Goal: Task Accomplishment & Management: Use online tool/utility

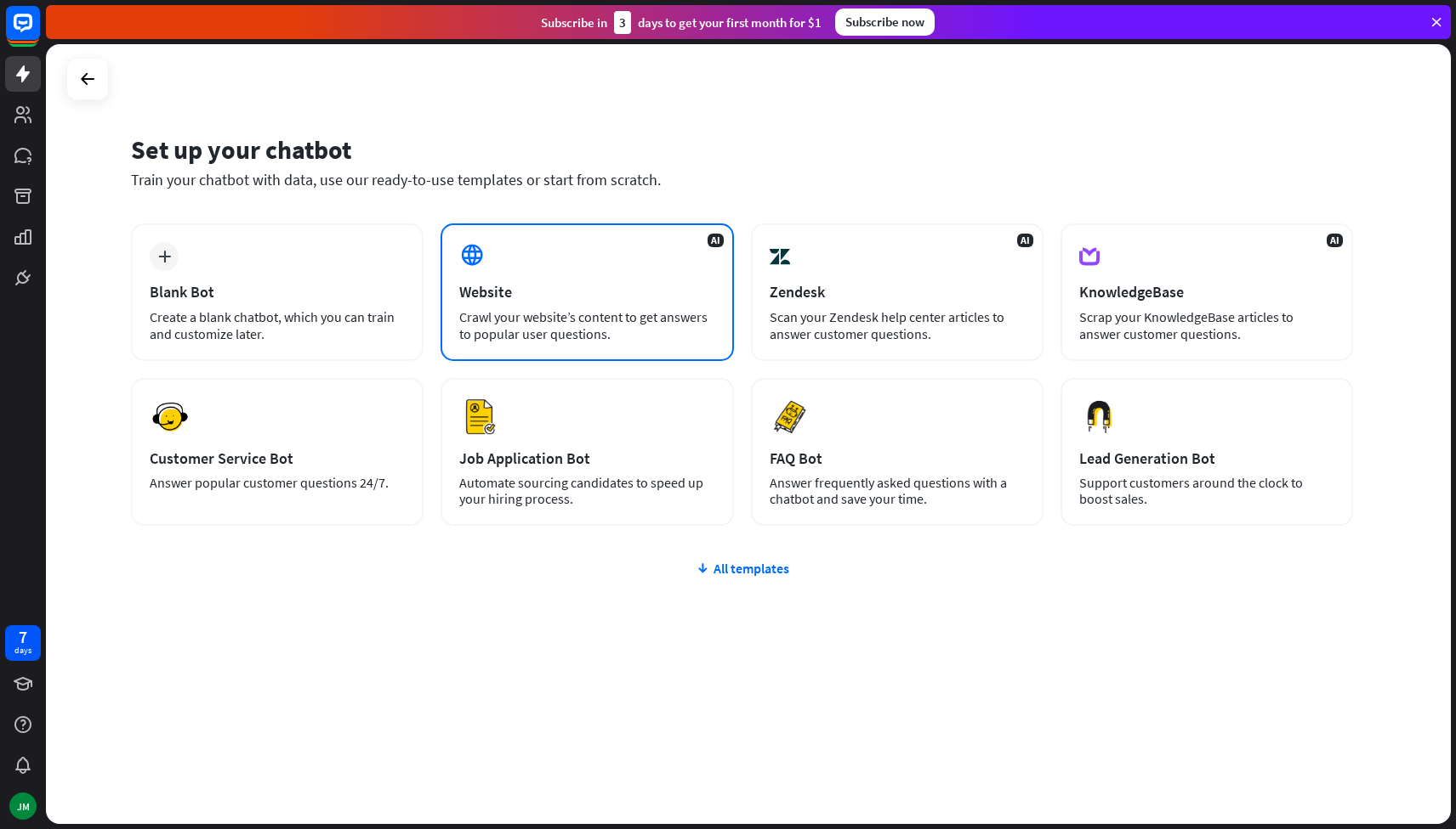
click at [567, 309] on div "Crawl your website’s content to get answers to popular user questions." at bounding box center [587, 325] width 255 height 34
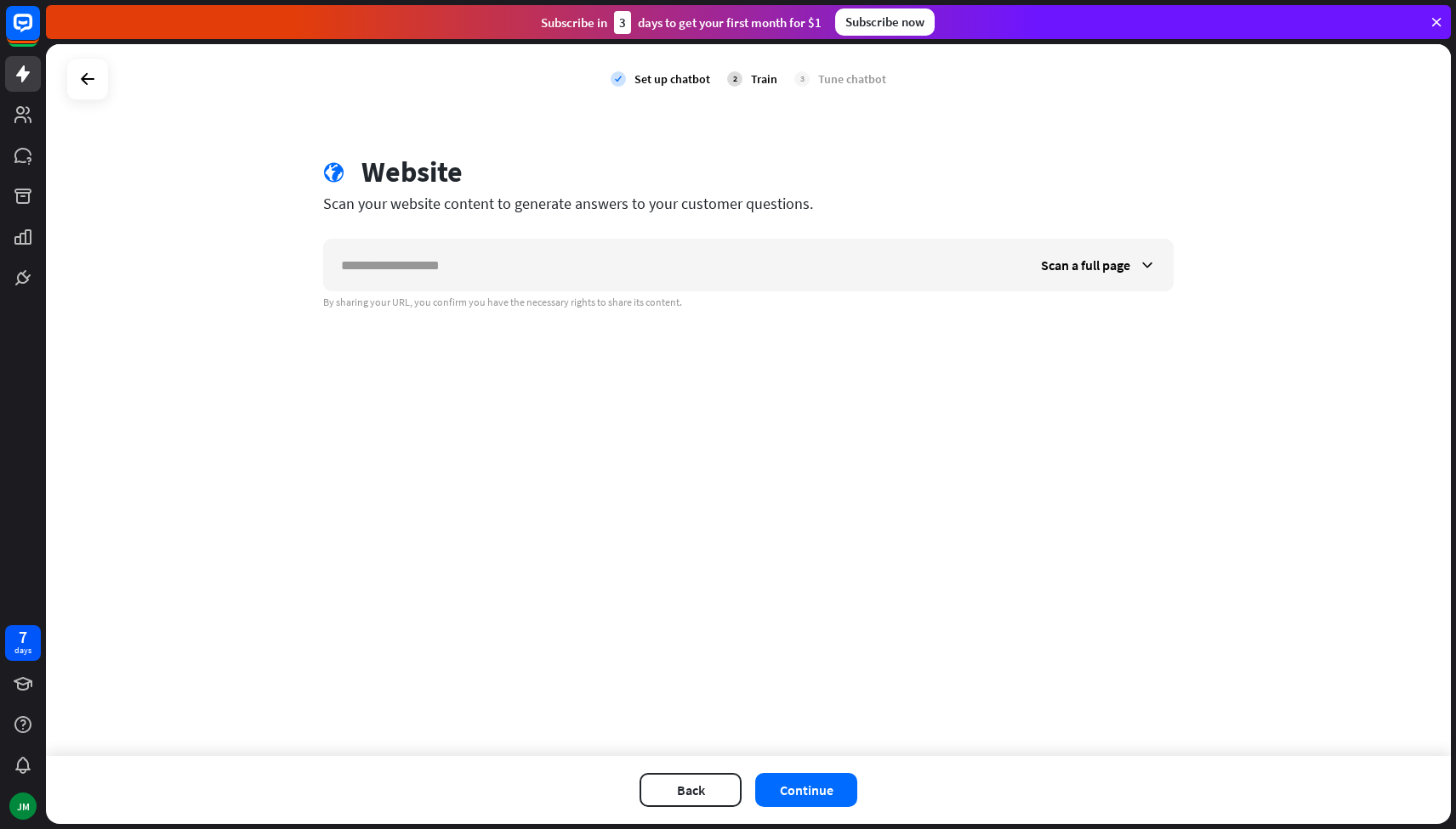
click at [493, 210] on div "Scan your website content to generate answers to your customer questions." at bounding box center [747, 204] width 850 height 20
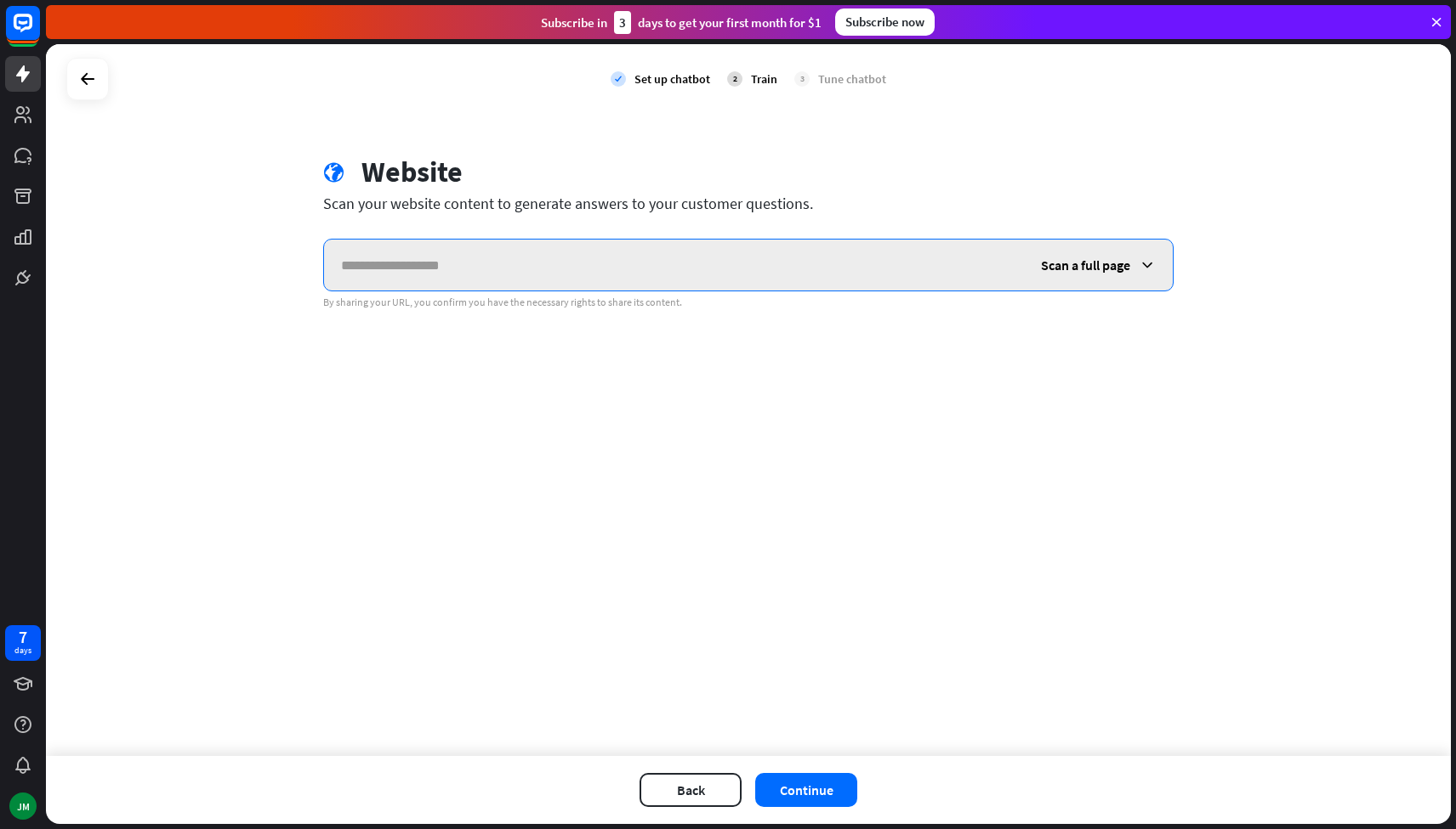
click at [596, 258] on input "text" at bounding box center [673, 265] width 700 height 51
type input "**********"
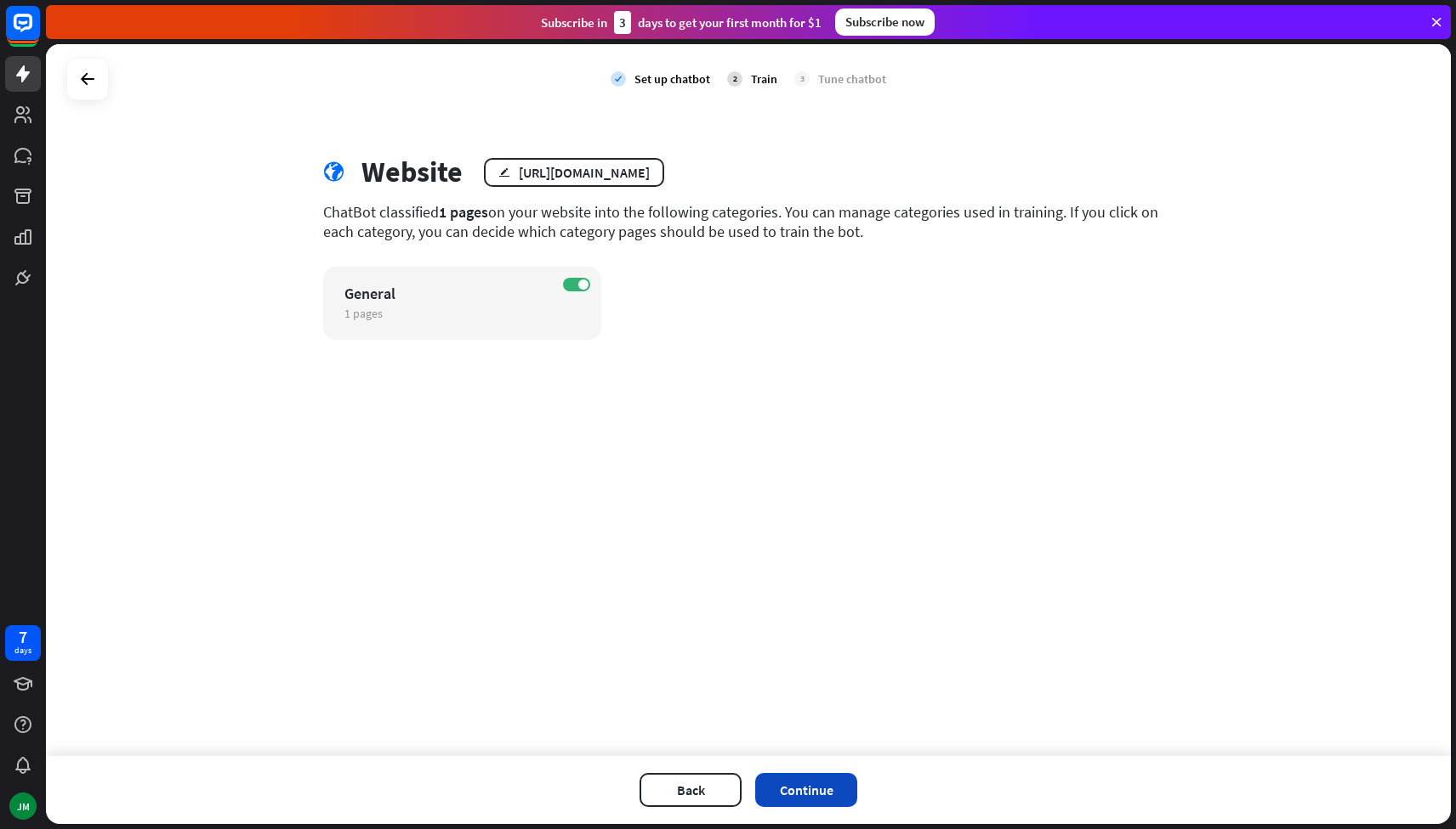
click at [810, 789] on button "Continue" at bounding box center [806, 790] width 102 height 34
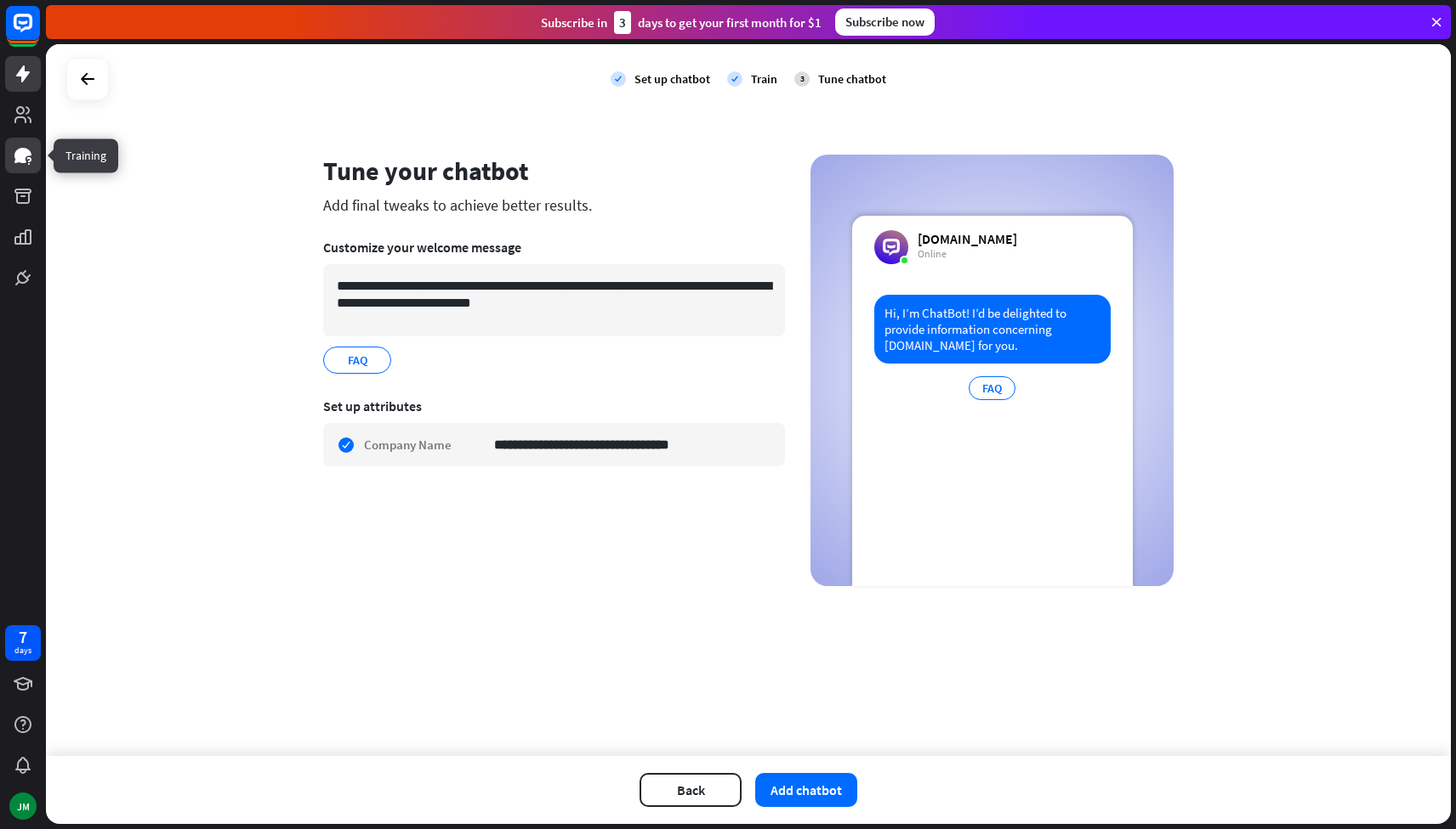
click at [27, 167] on link at bounding box center [23, 155] width 36 height 36
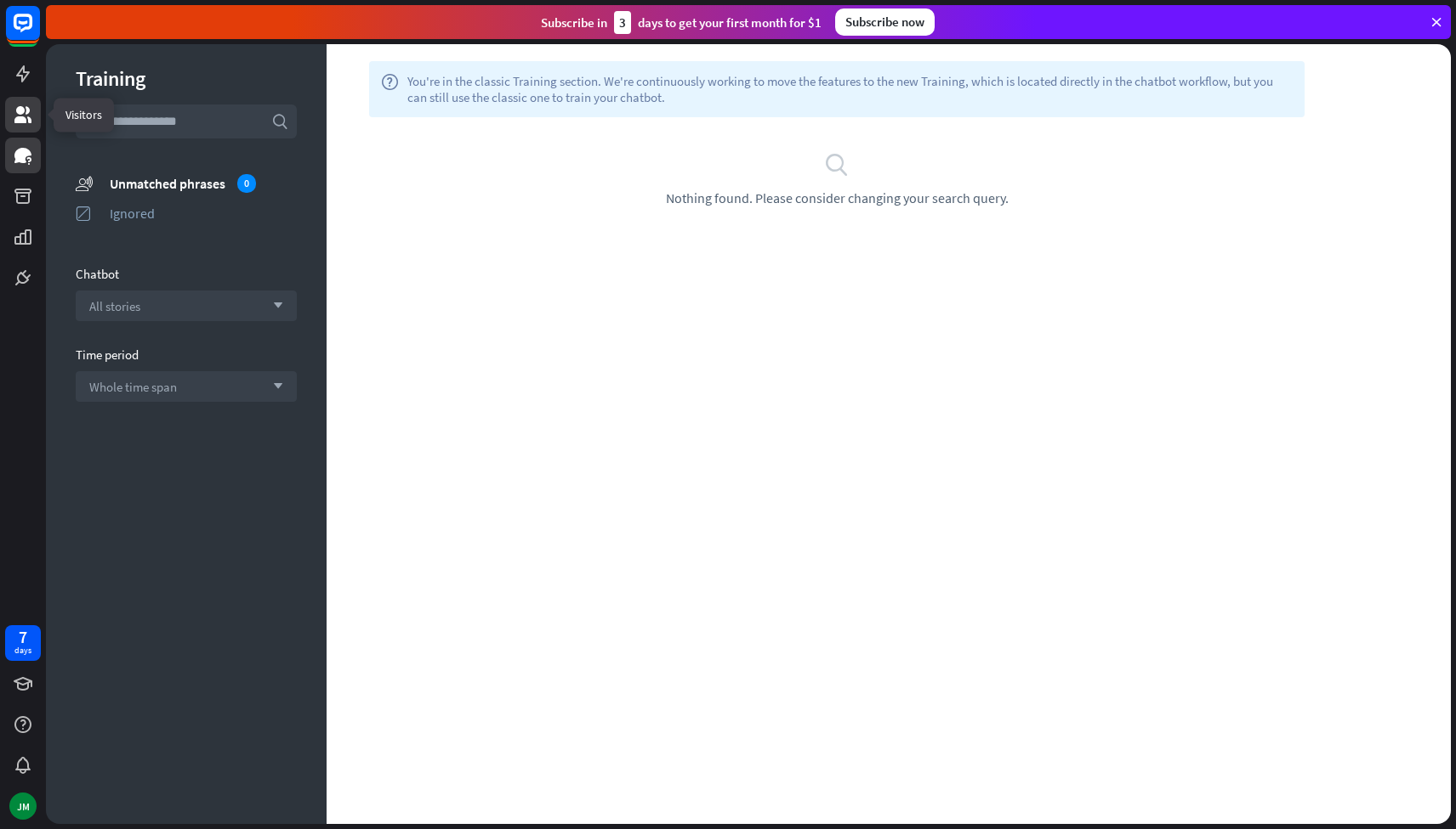
click at [27, 117] on icon at bounding box center [23, 115] width 21 height 21
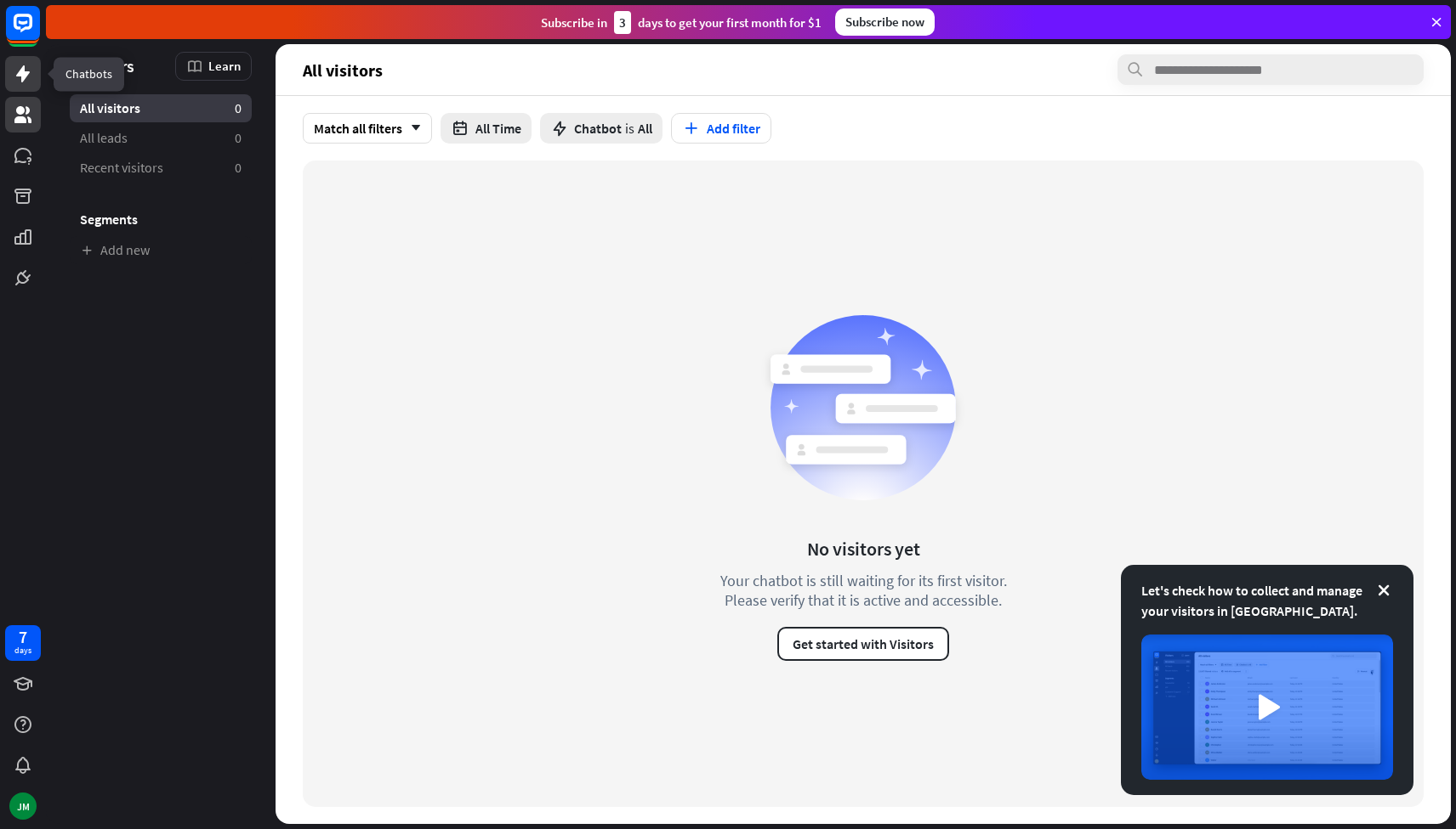
click at [23, 75] on icon at bounding box center [23, 73] width 14 height 17
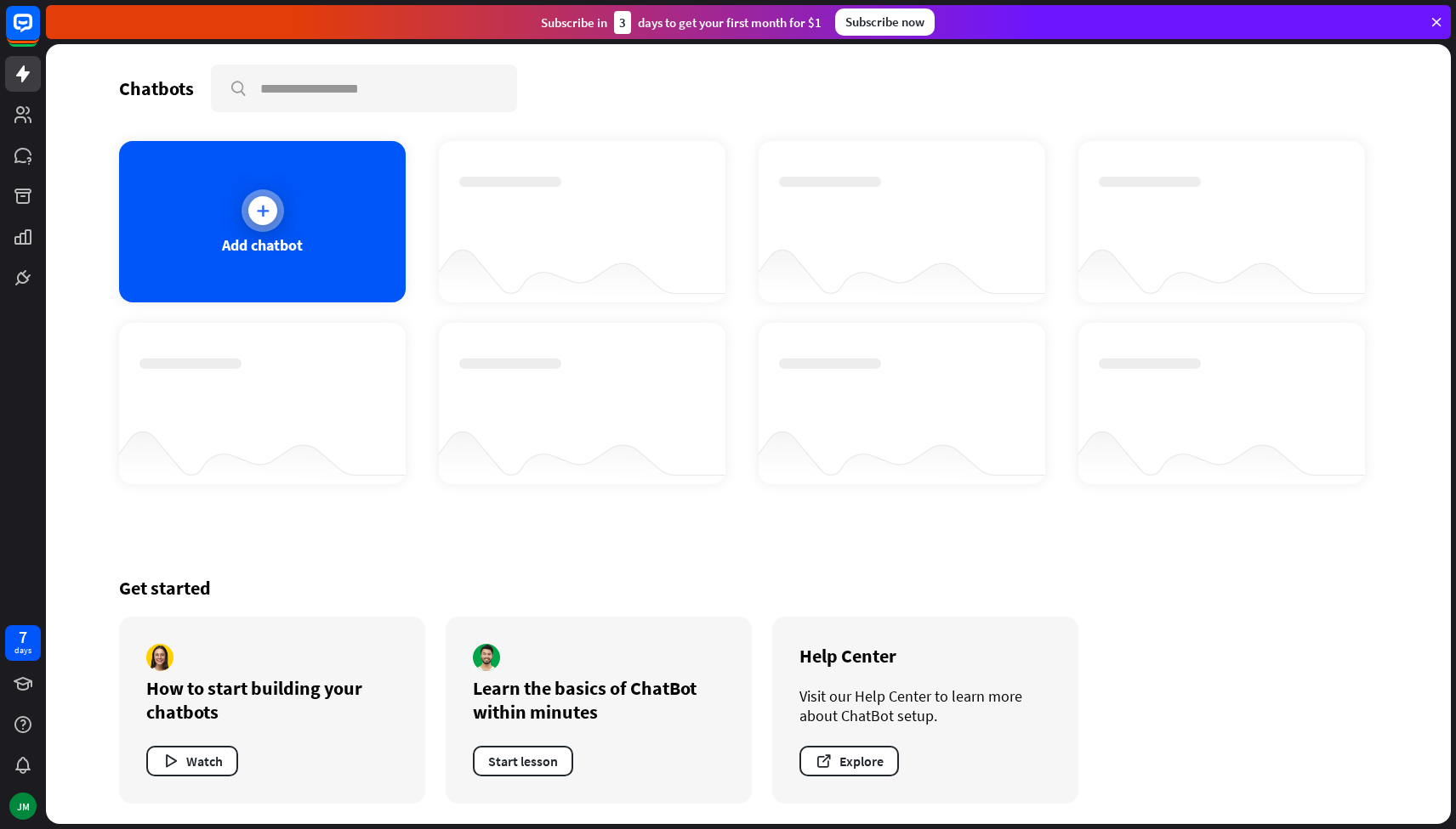
click at [308, 186] on div "Add chatbot" at bounding box center [261, 222] width 286 height 161
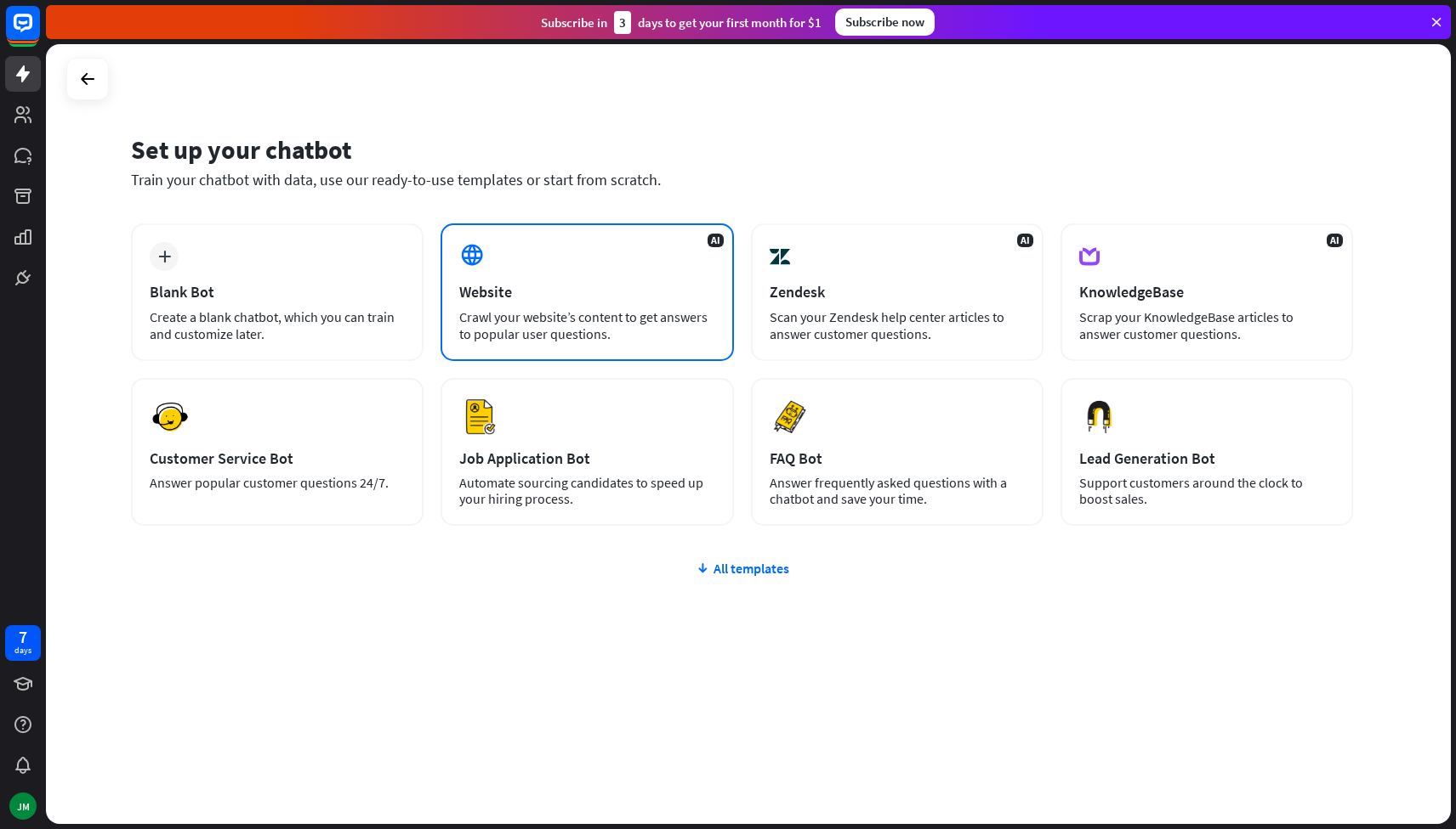
click at [563, 295] on div "Website" at bounding box center [587, 292] width 255 height 20
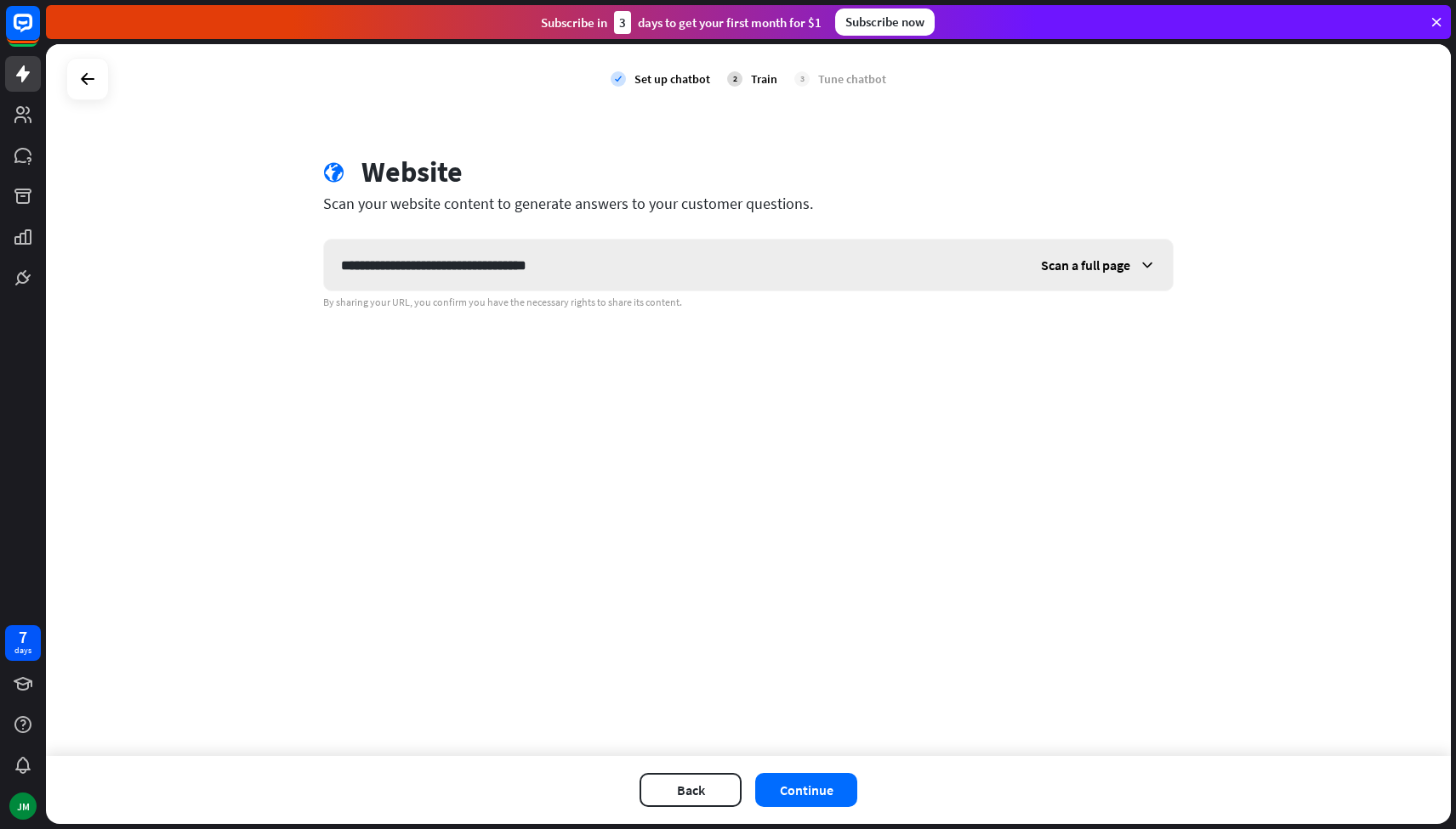
type input "**********"
click at [1151, 264] on icon at bounding box center [1146, 264] width 17 height 17
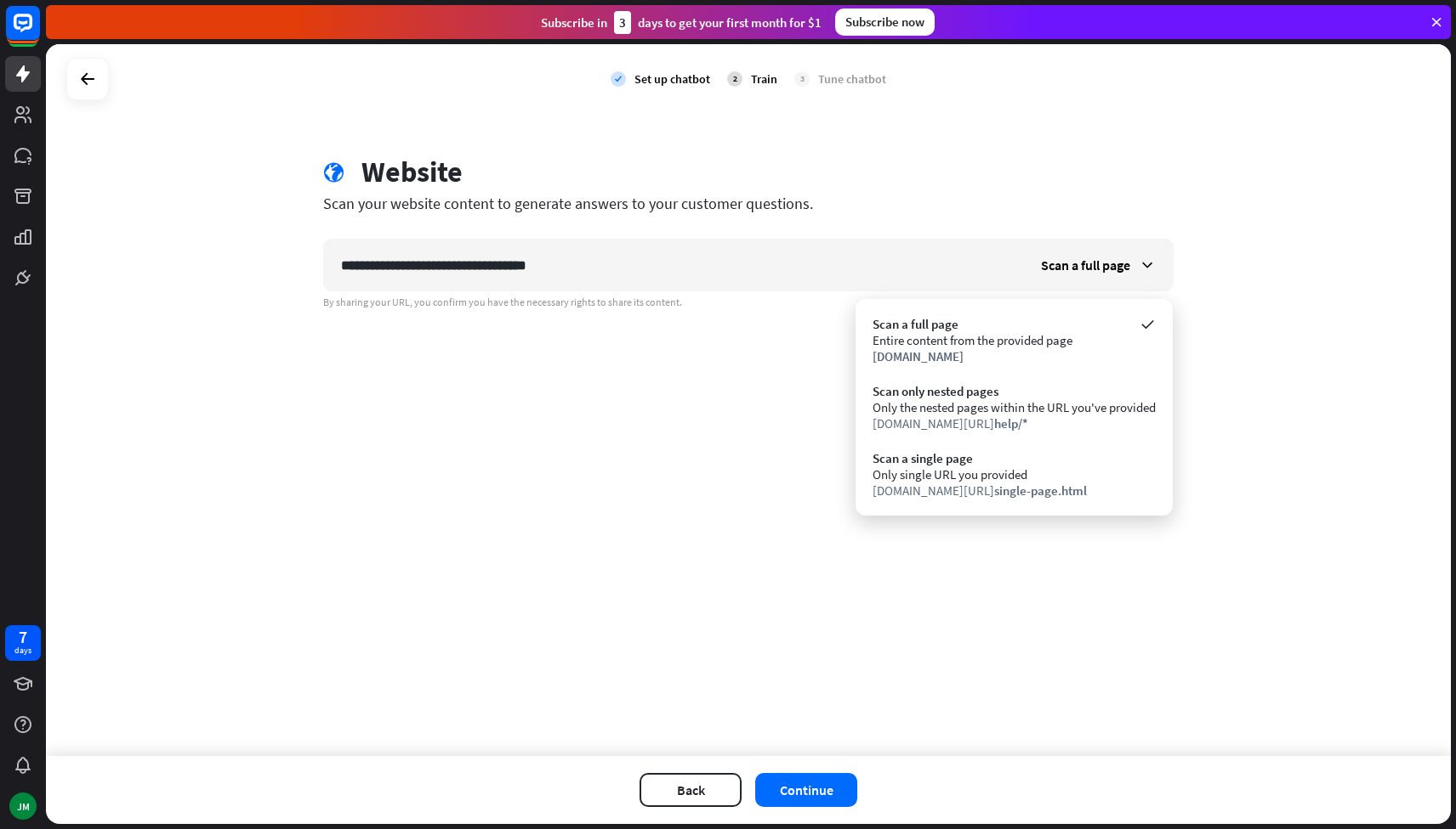
click at [1260, 319] on div "**********" at bounding box center [747, 401] width 1405 height 712
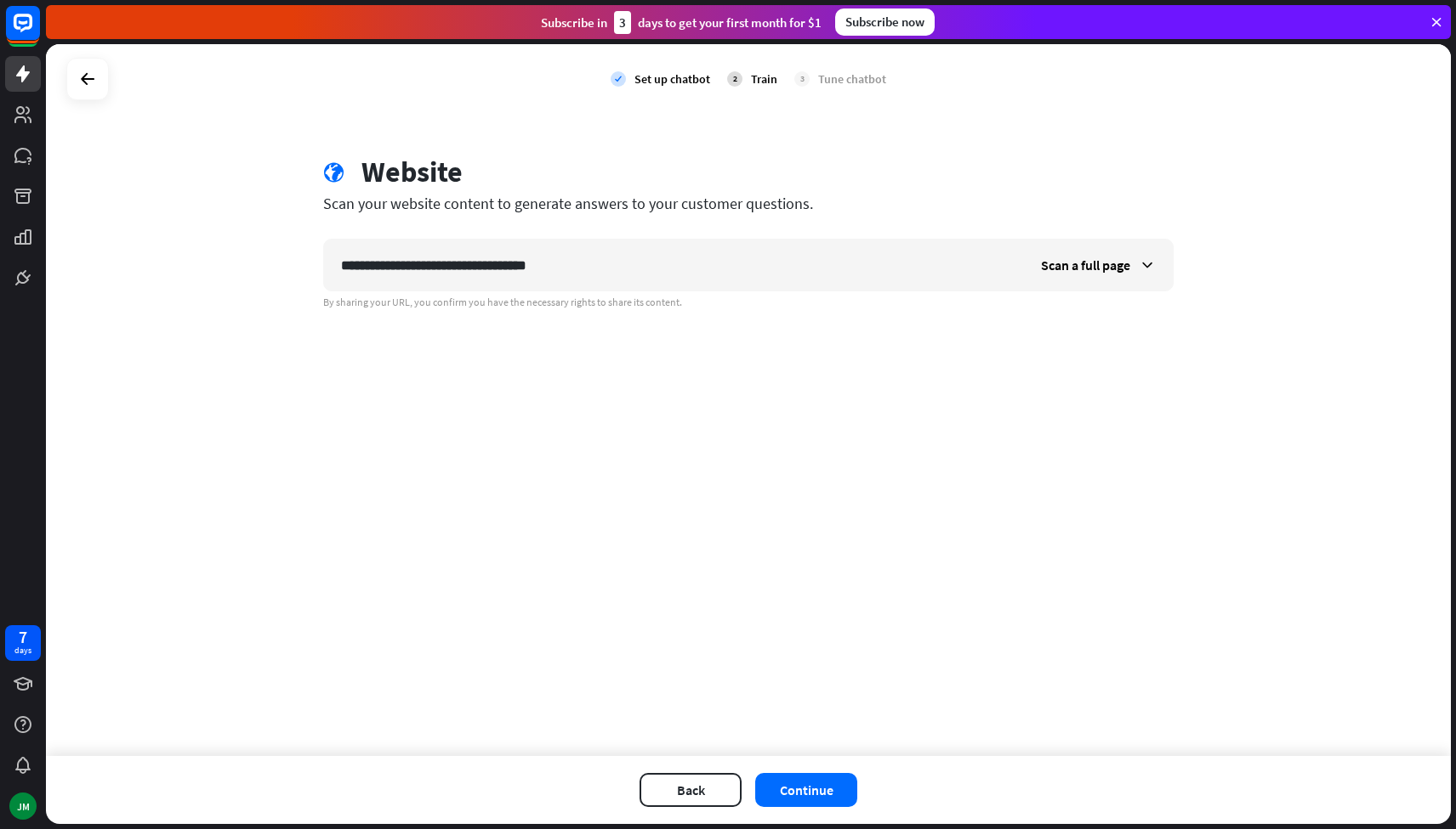
click at [817, 807] on div "Back Continue" at bounding box center [747, 789] width 1405 height 68
click at [817, 787] on button "Continue" at bounding box center [806, 790] width 102 height 34
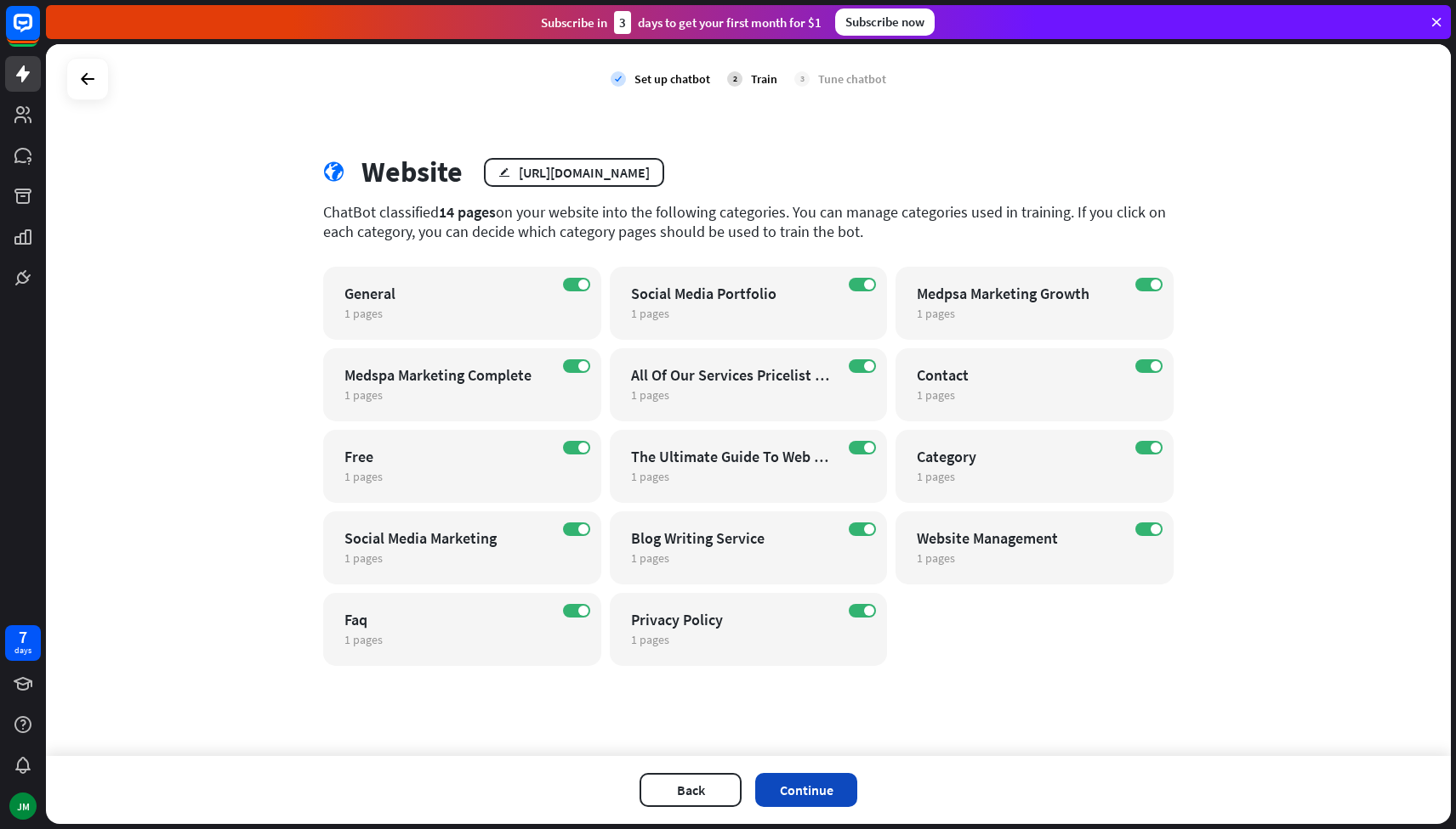
click at [816, 792] on button "Continue" at bounding box center [806, 790] width 102 height 34
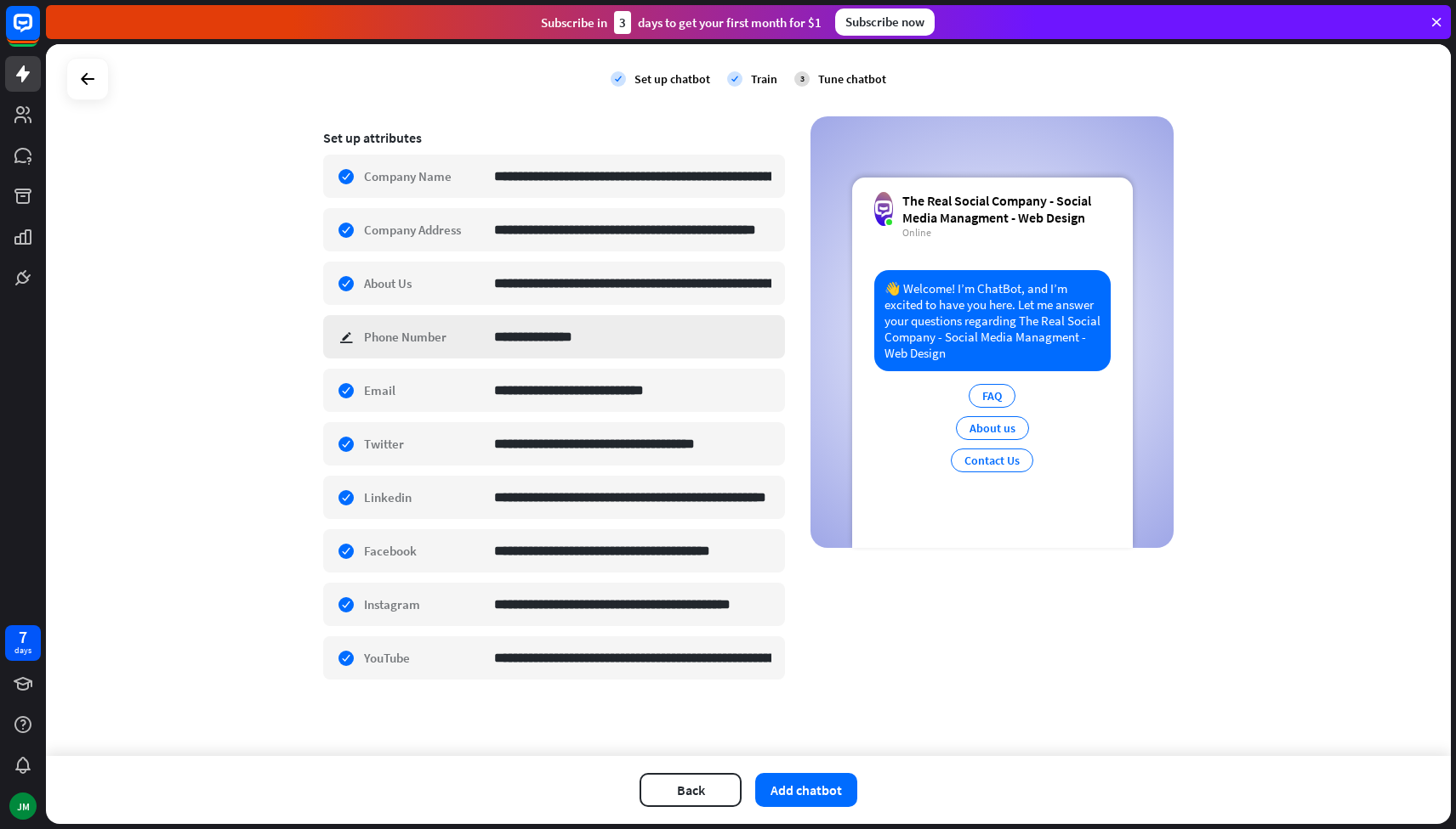
scroll to position [268, 0]
click at [805, 792] on button "Add chatbot" at bounding box center [806, 790] width 102 height 34
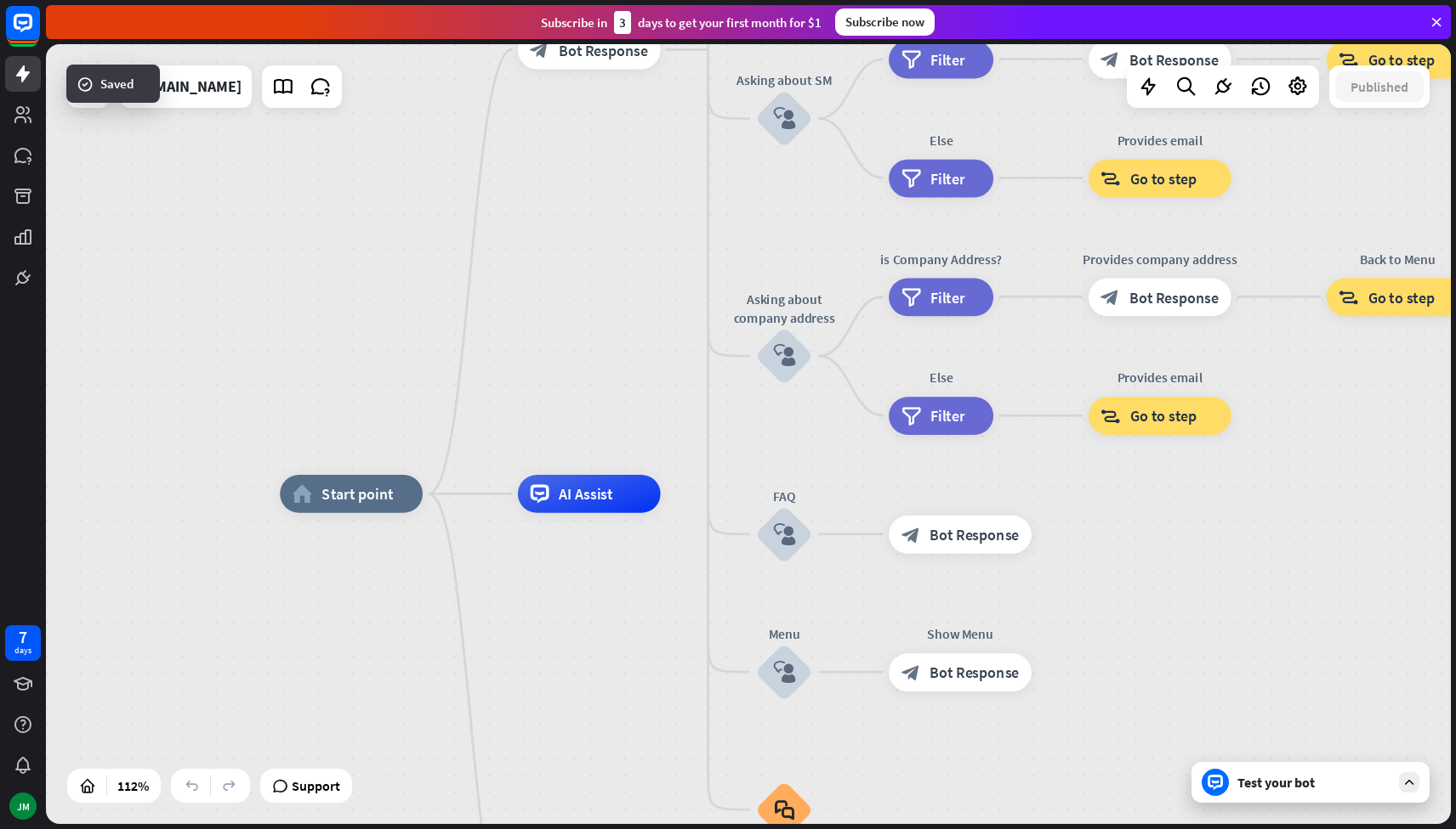
click at [1322, 786] on div "Test your bot" at bounding box center [1313, 783] width 153 height 17
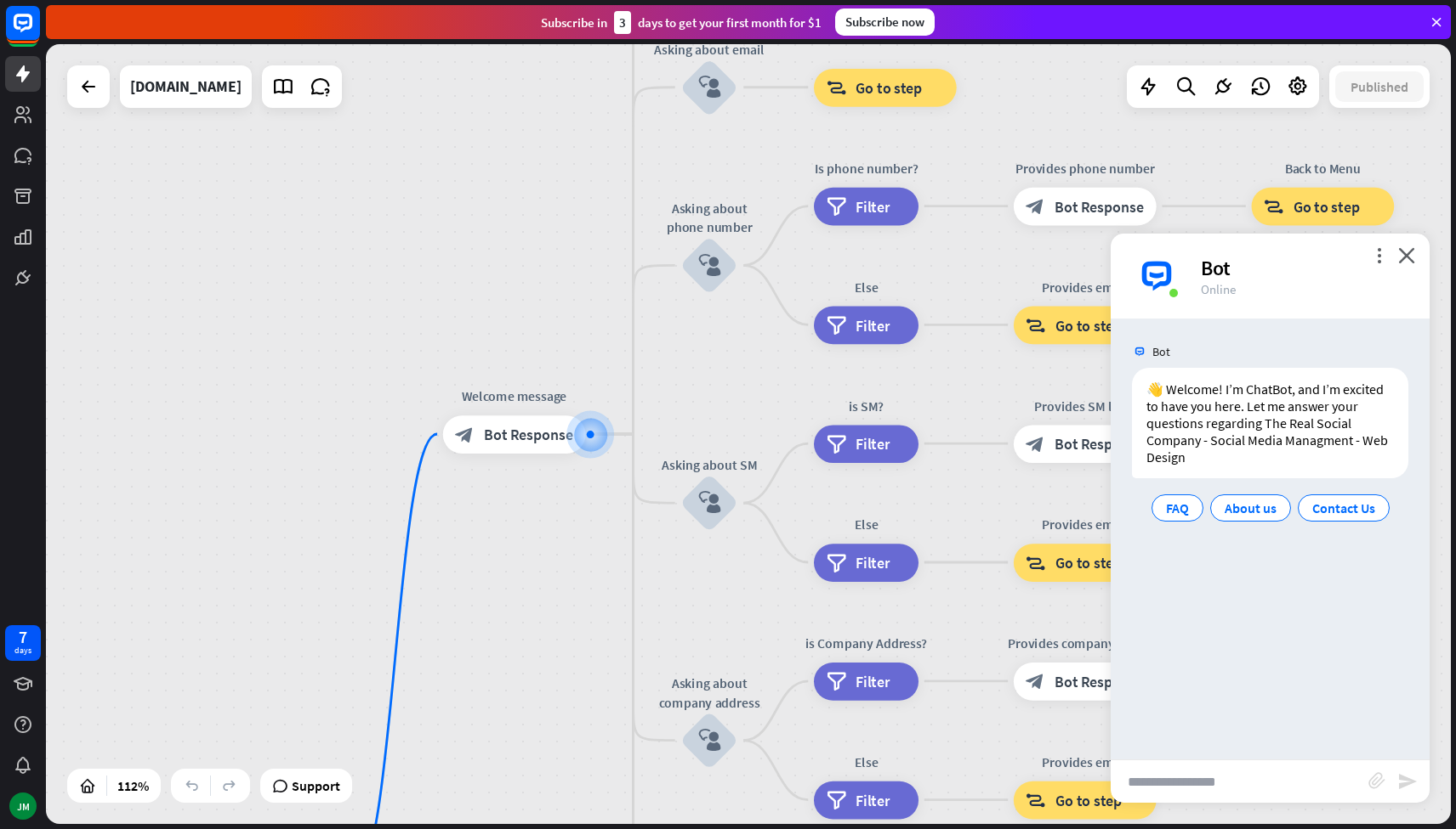
click at [1219, 777] on input "text" at bounding box center [1239, 782] width 257 height 43
type input "**********"
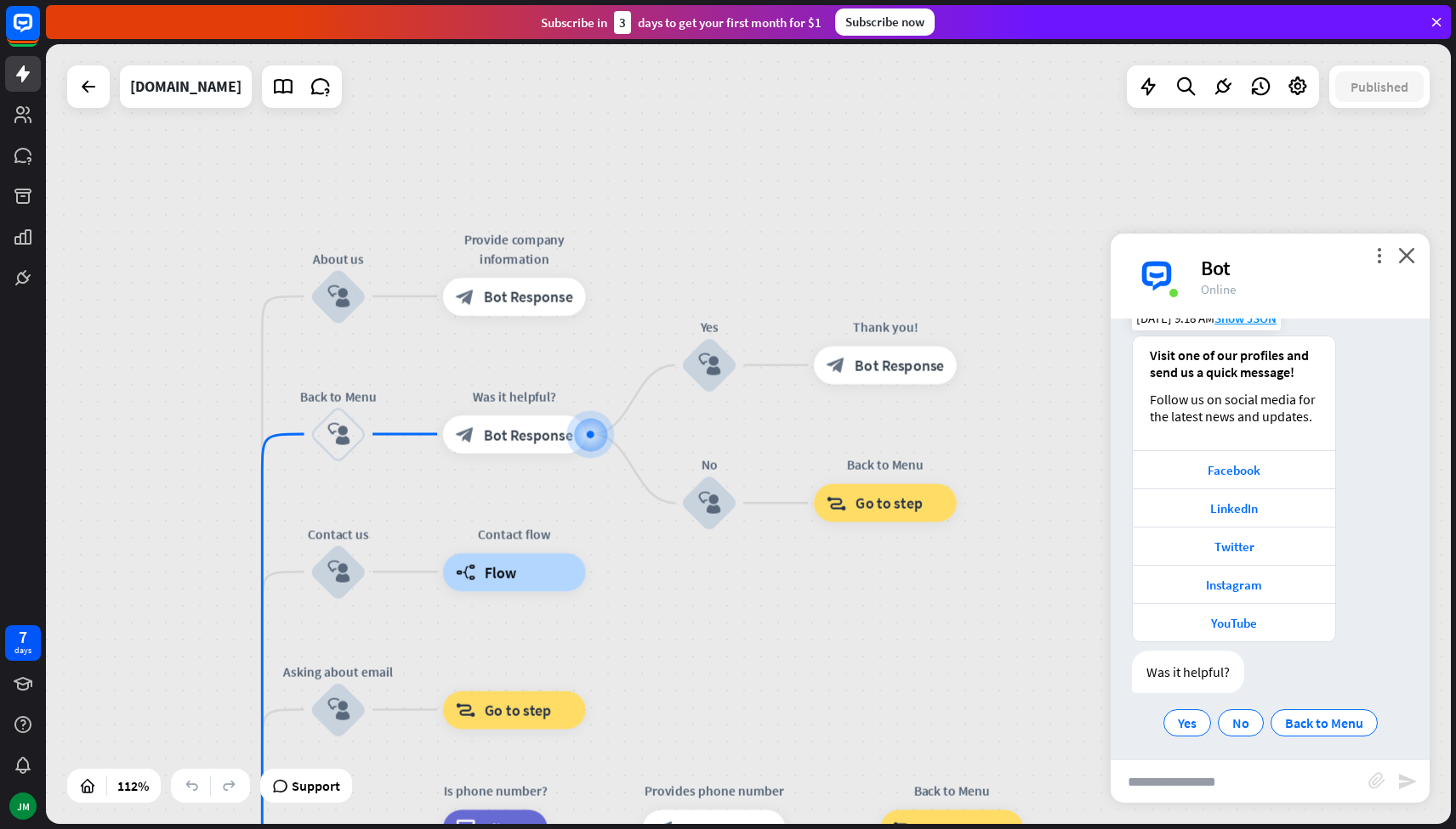
scroll to position [273, 0]
click at [1232, 711] on span "No" at bounding box center [1240, 716] width 17 height 17
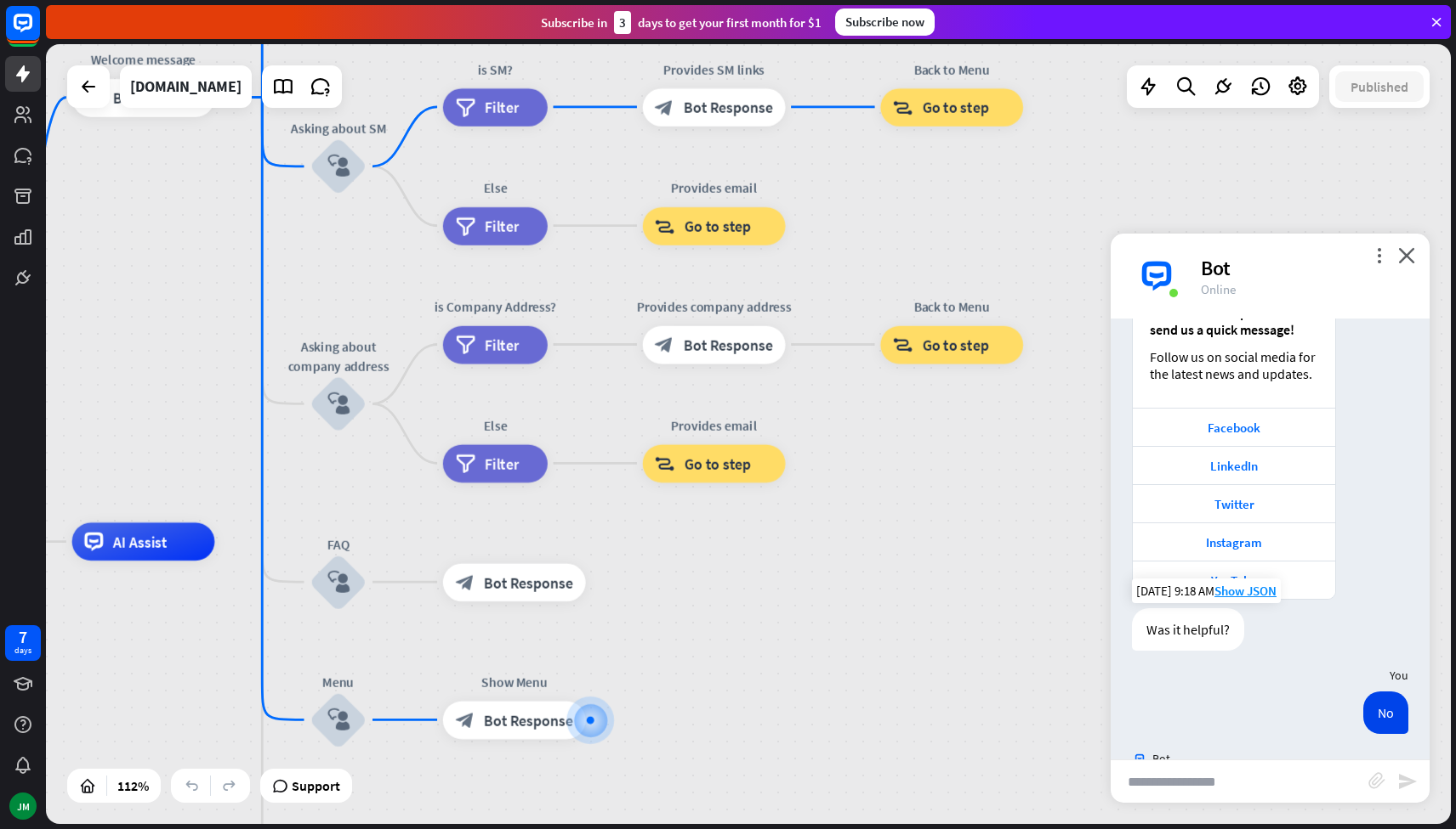
scroll to position [393, 0]
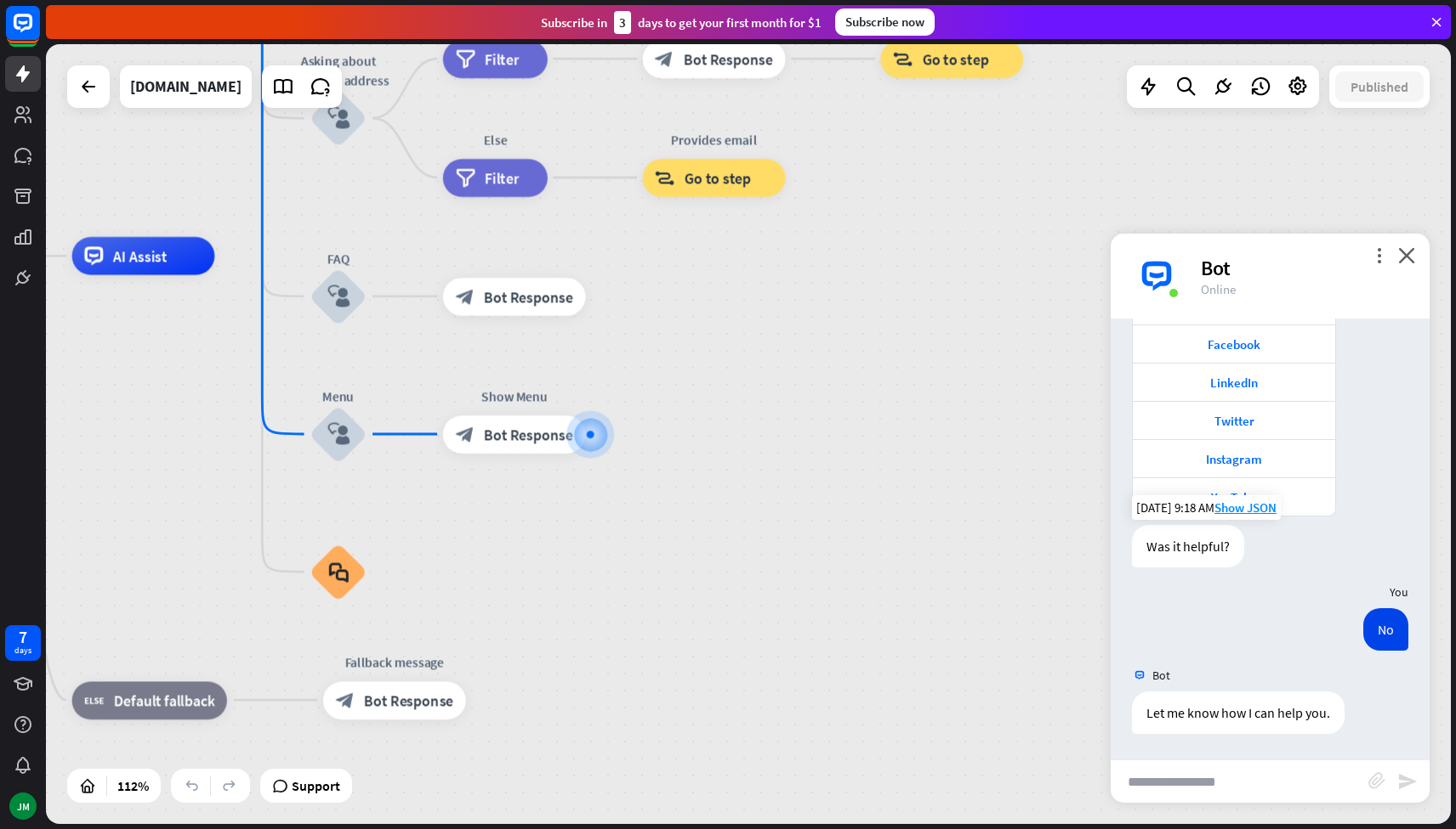
click at [1252, 773] on input "text" at bounding box center [1239, 782] width 257 height 43
type input "**********"
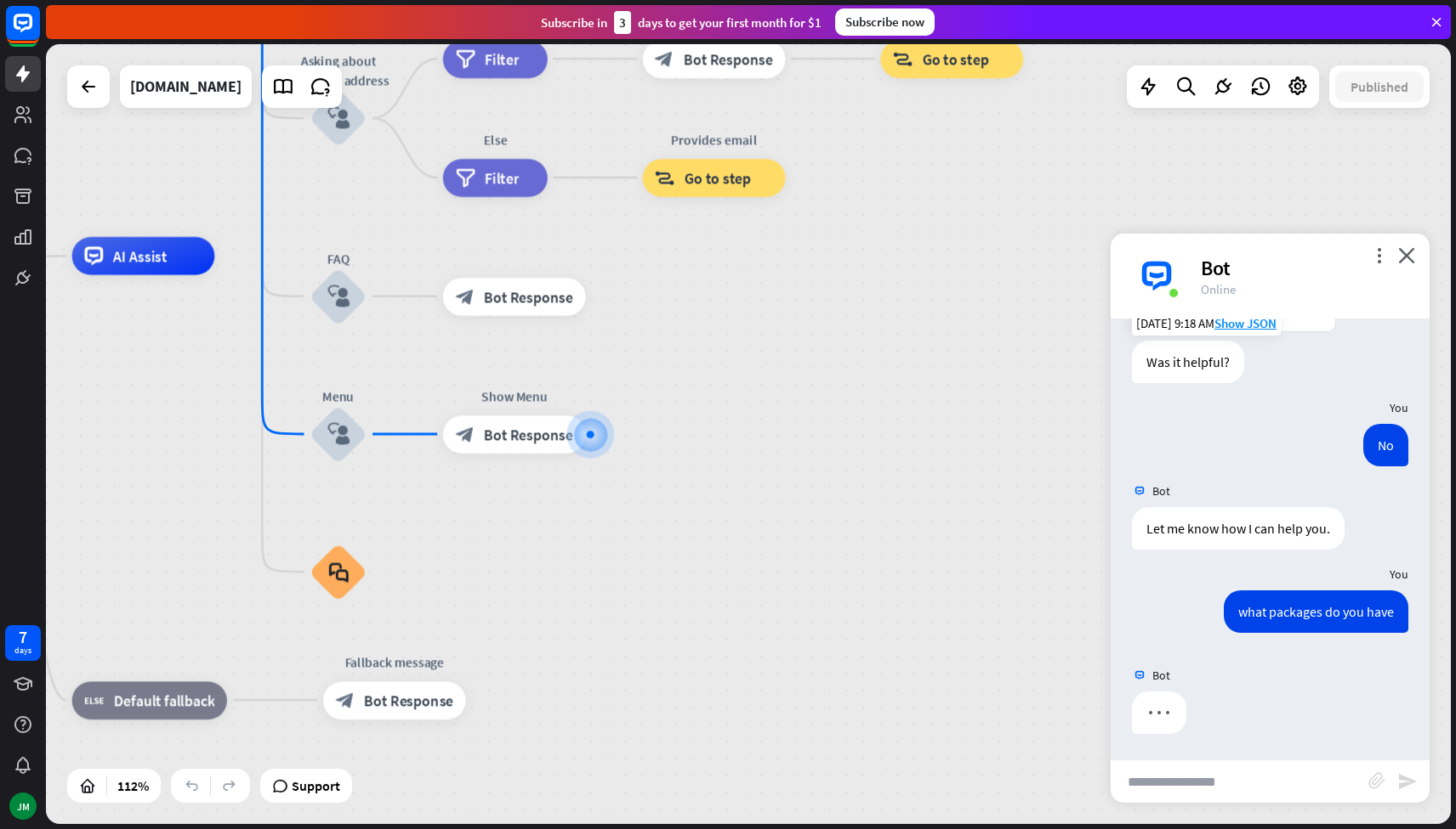
click at [1260, 686] on div "Bot" at bounding box center [1270, 676] width 319 height 33
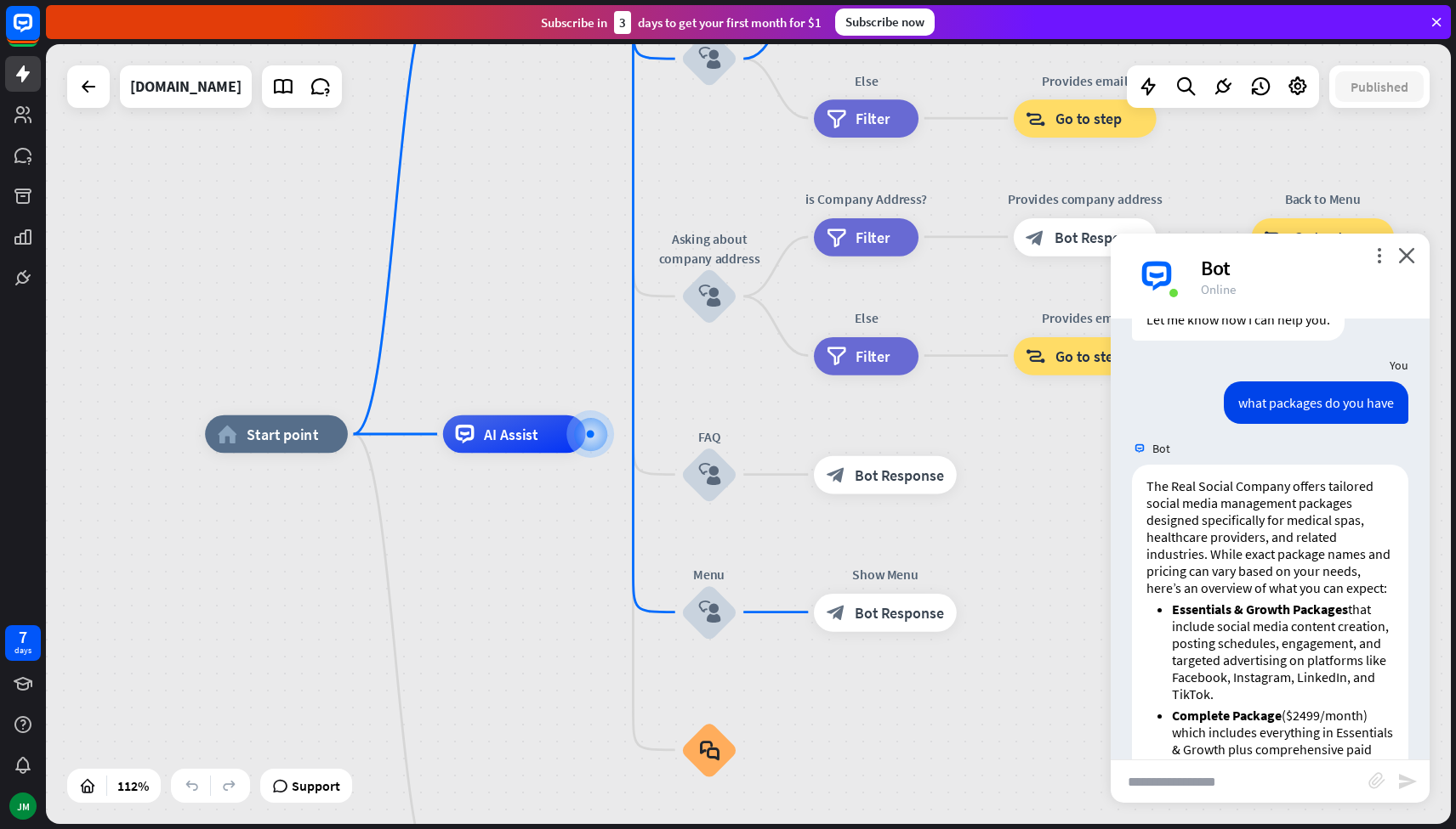
scroll to position [784, 0]
click at [1416, 255] on div "more_vert close Bot Online" at bounding box center [1270, 276] width 319 height 85
click at [1407, 256] on icon "close" at bounding box center [1406, 255] width 17 height 16
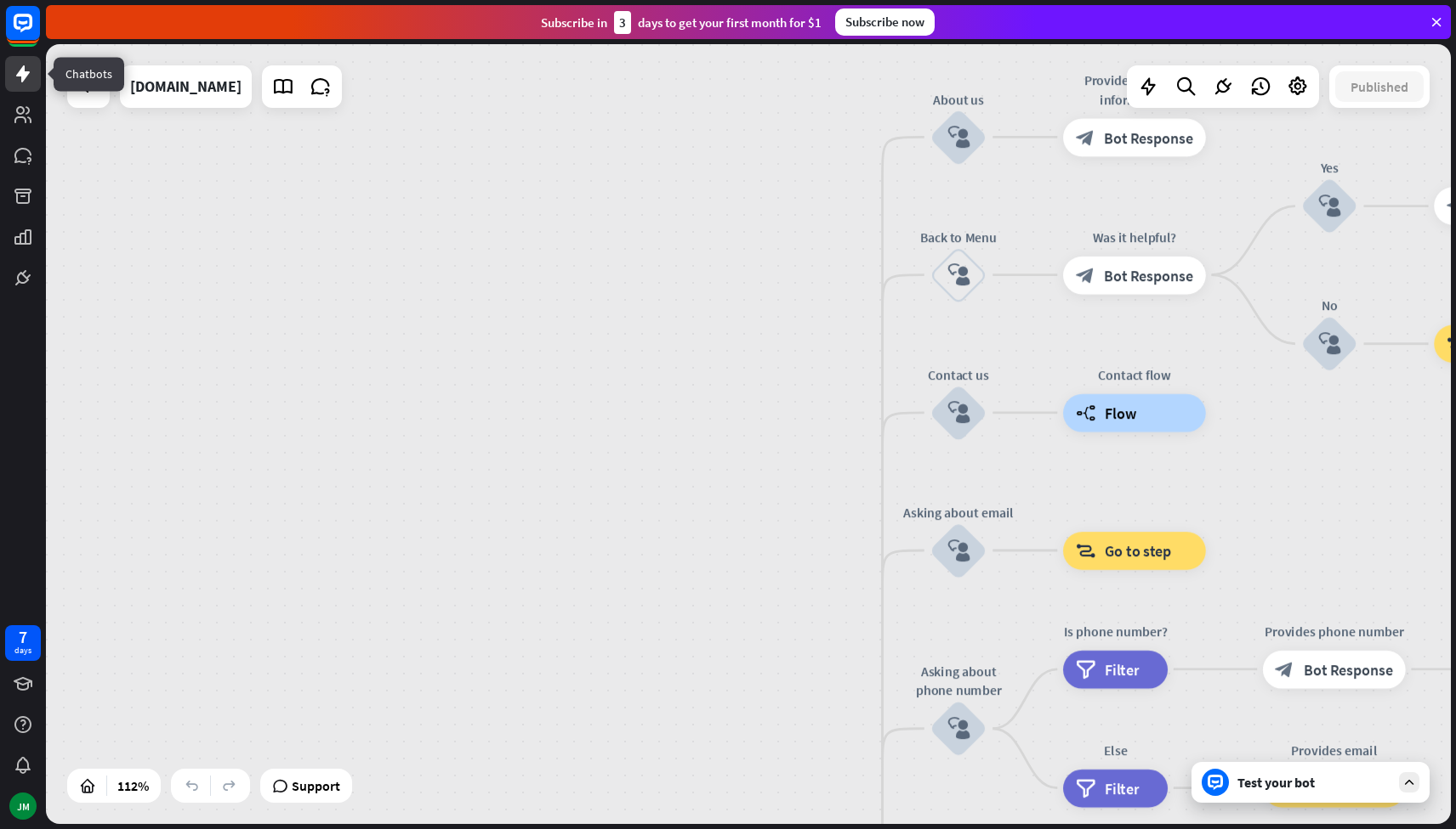
click at [25, 66] on icon at bounding box center [23, 73] width 21 height 21
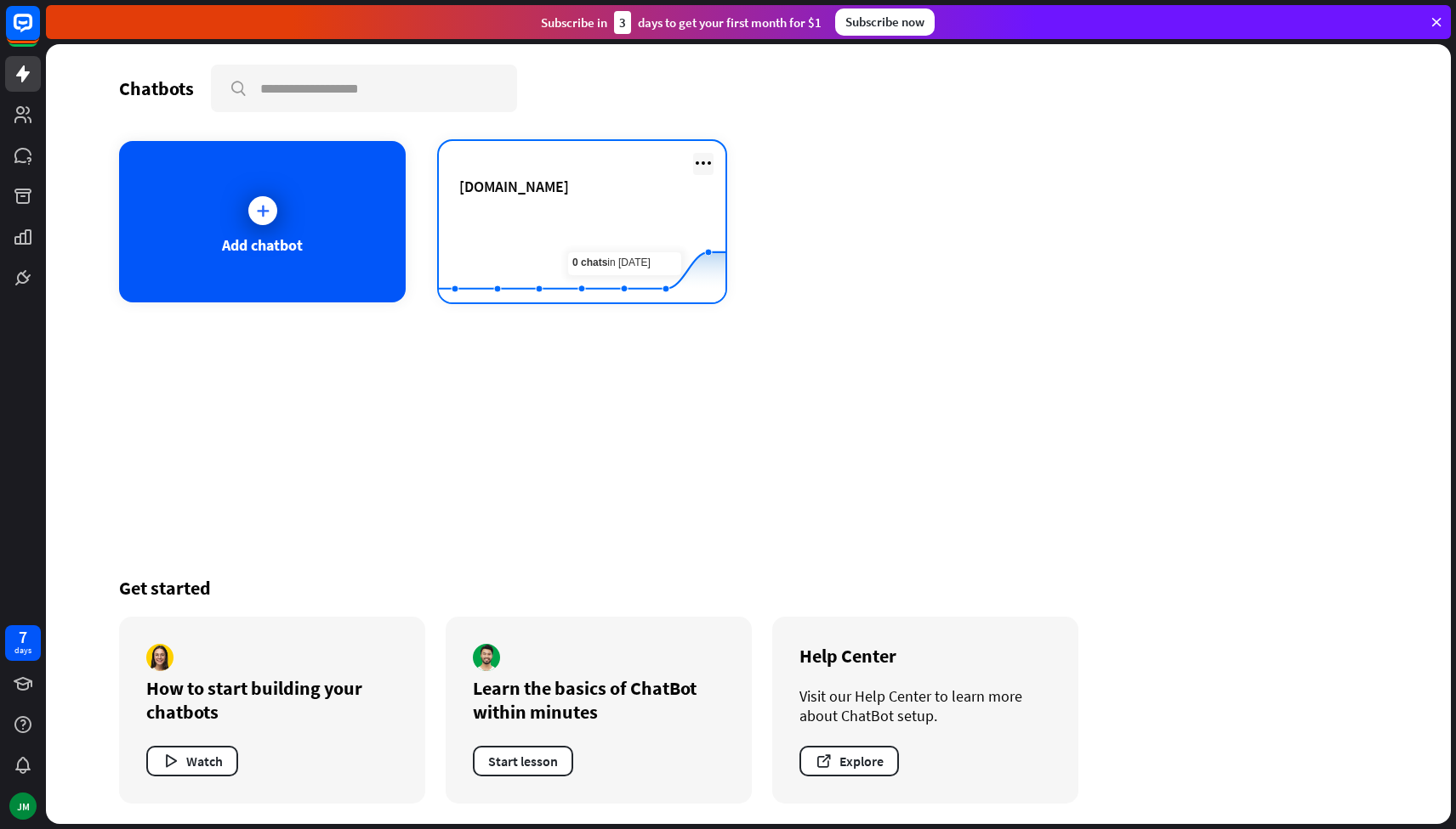
click at [709, 165] on icon at bounding box center [703, 163] width 21 height 21
click at [557, 218] on rect at bounding box center [581, 260] width 286 height 106
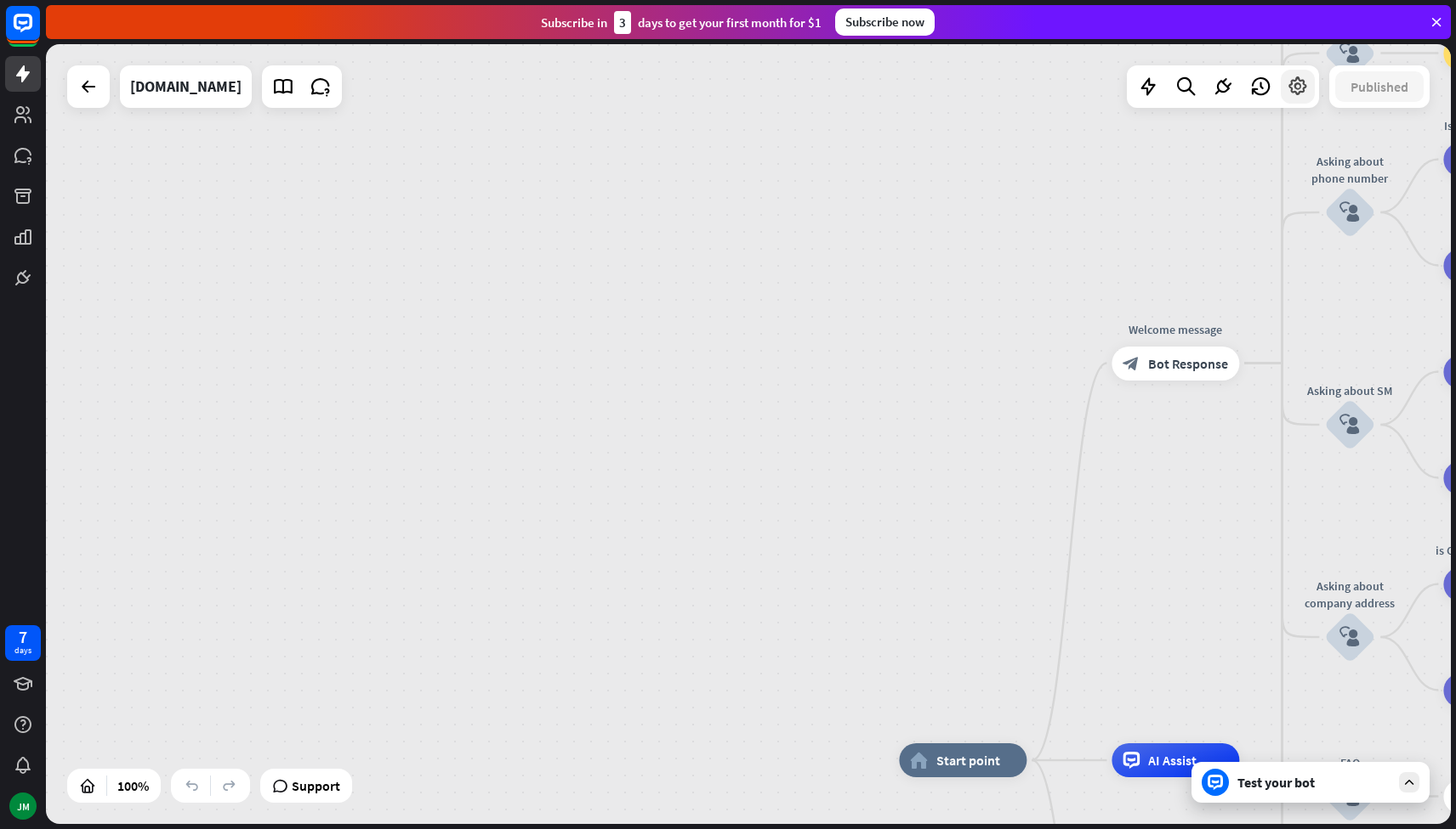
click at [1301, 87] on icon at bounding box center [1298, 86] width 22 height 22
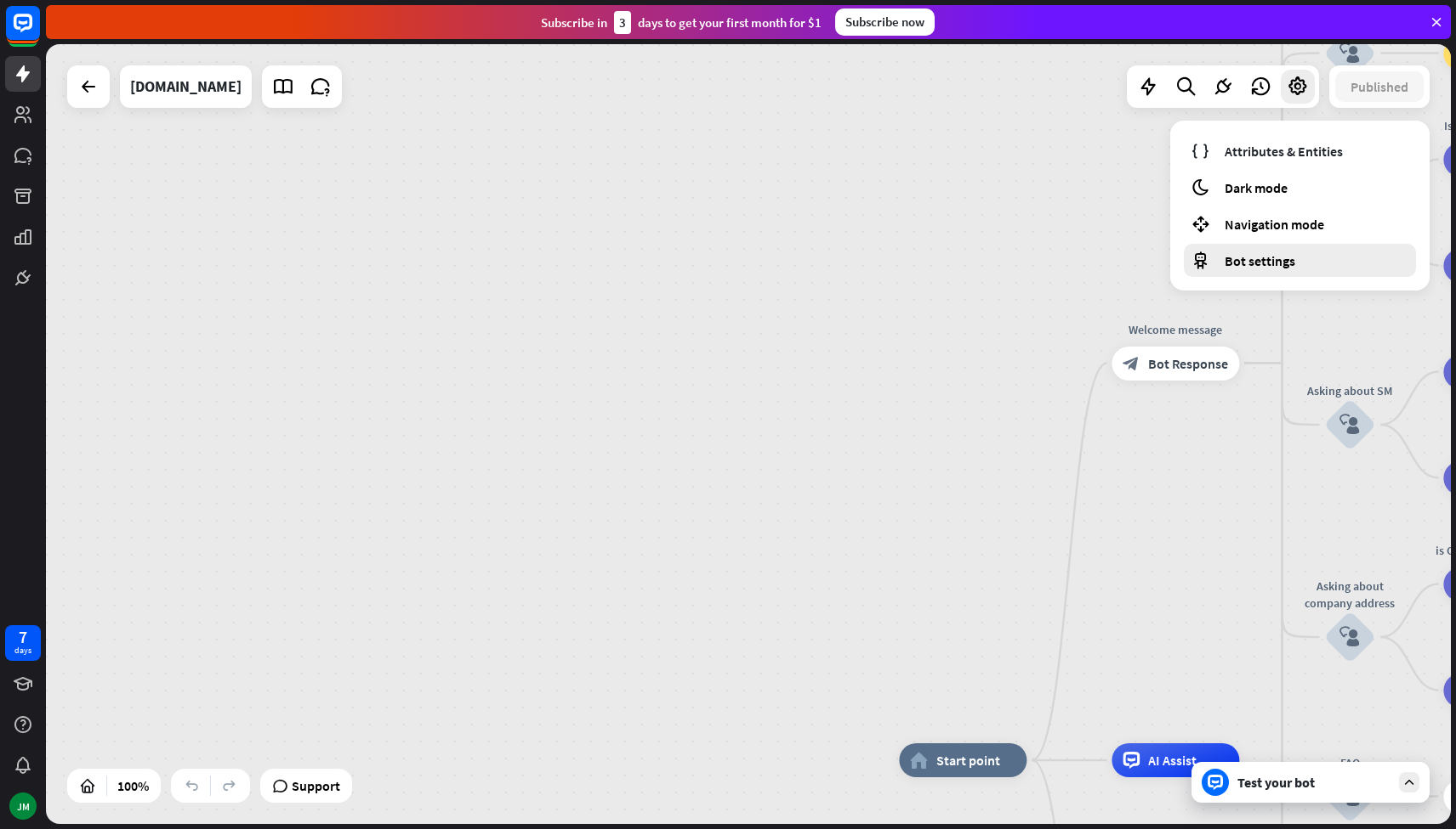
click at [1251, 266] on span "Bot settings" at bounding box center [1259, 260] width 70 height 17
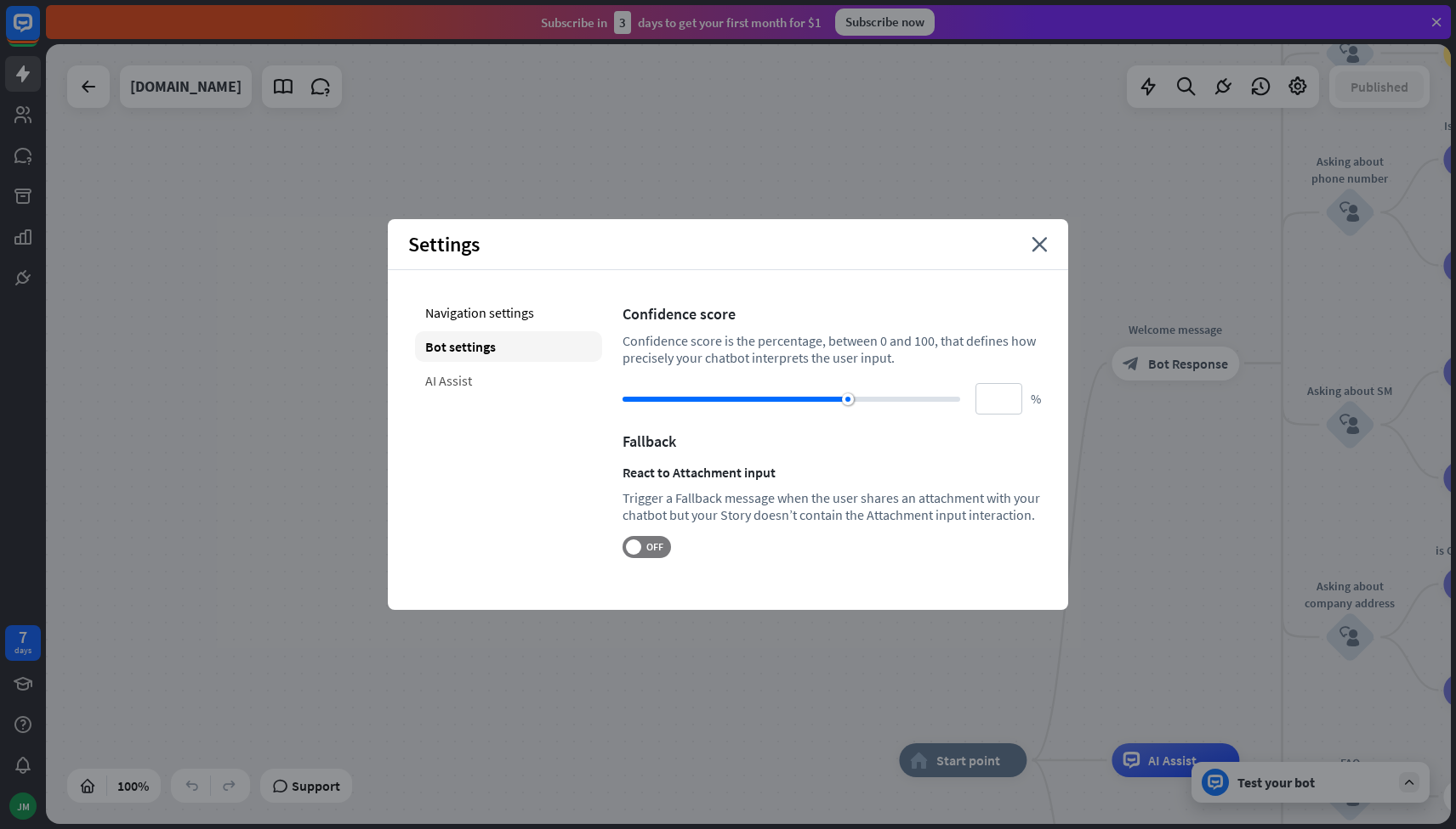
click at [456, 380] on div "AI Assist" at bounding box center [508, 380] width 187 height 31
type input "**"
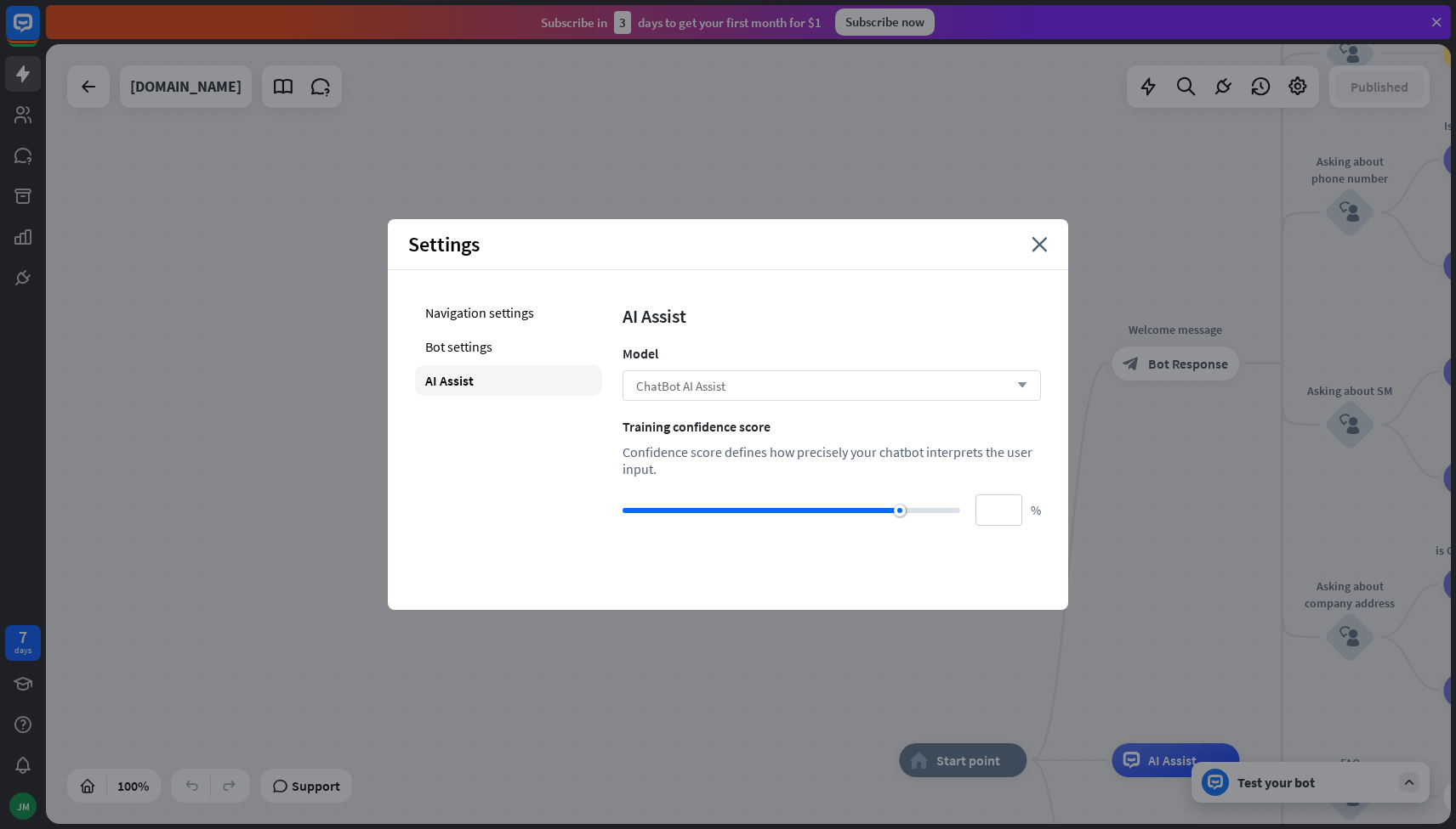
click at [1027, 382] on div "ChatBot AI Assist arrow_down" at bounding box center [831, 386] width 419 height 31
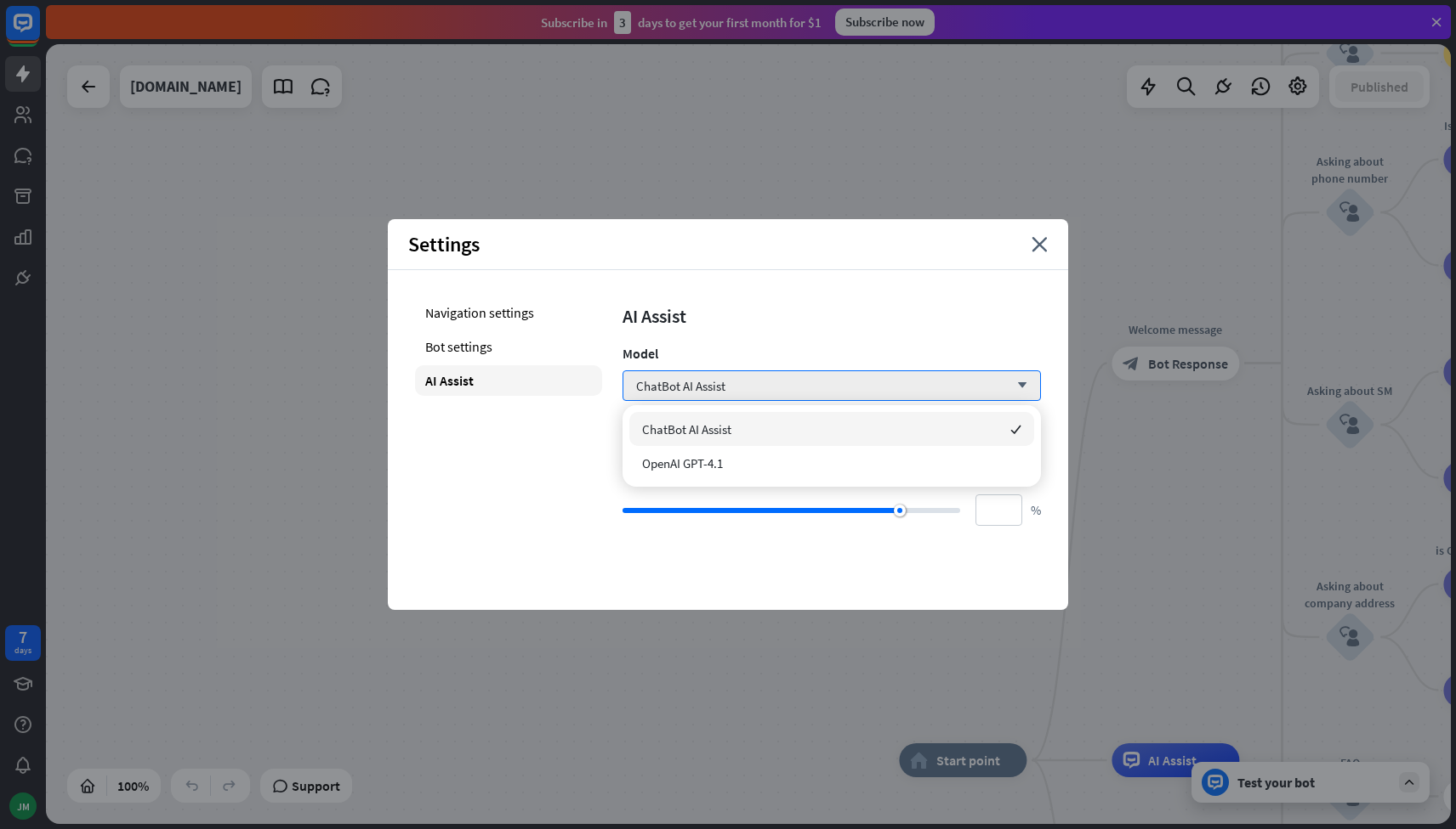
click at [919, 414] on div "ChatBot AI Assist checked" at bounding box center [831, 429] width 405 height 34
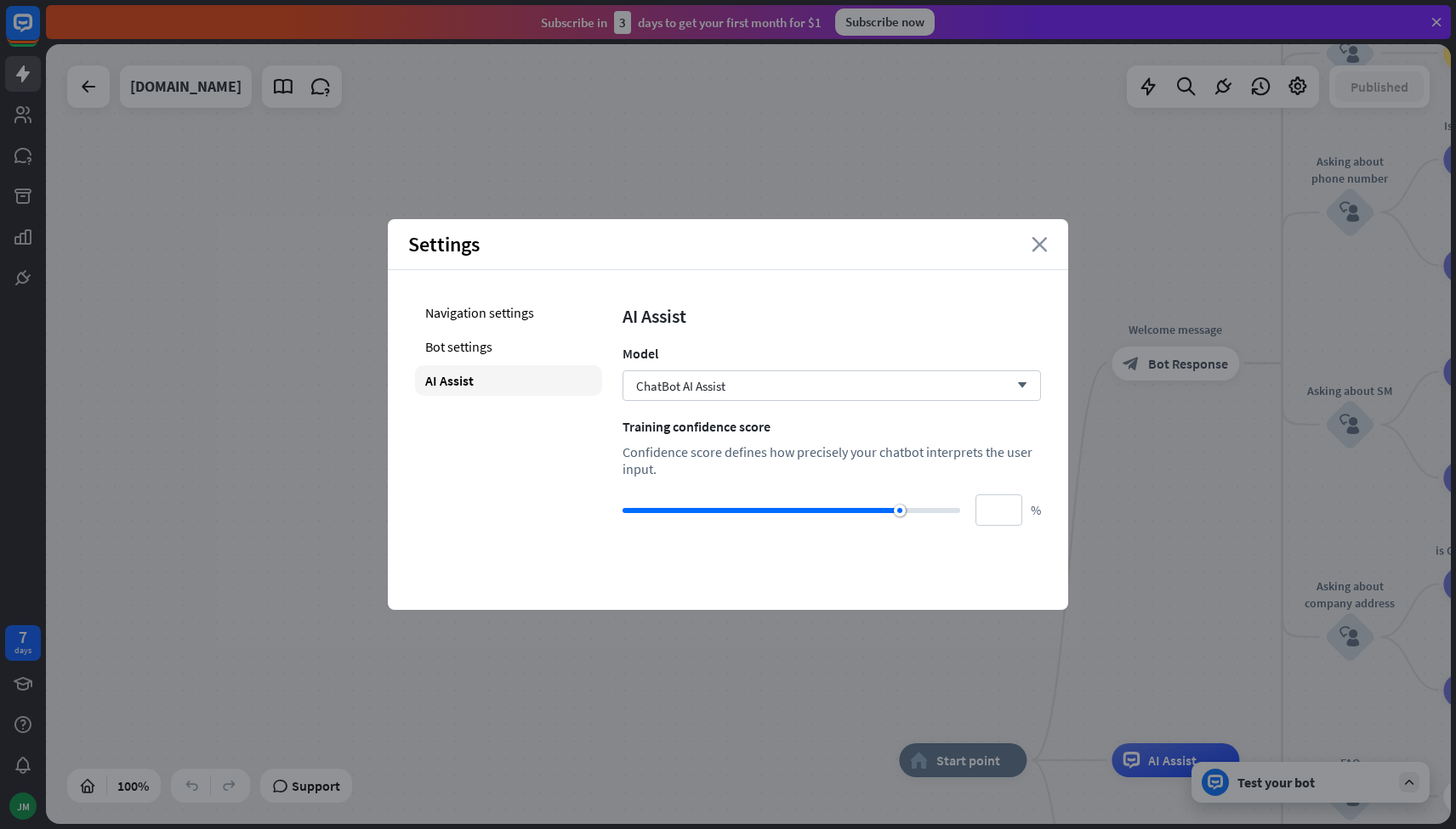
click at [1040, 244] on icon "close" at bounding box center [1039, 244] width 16 height 15
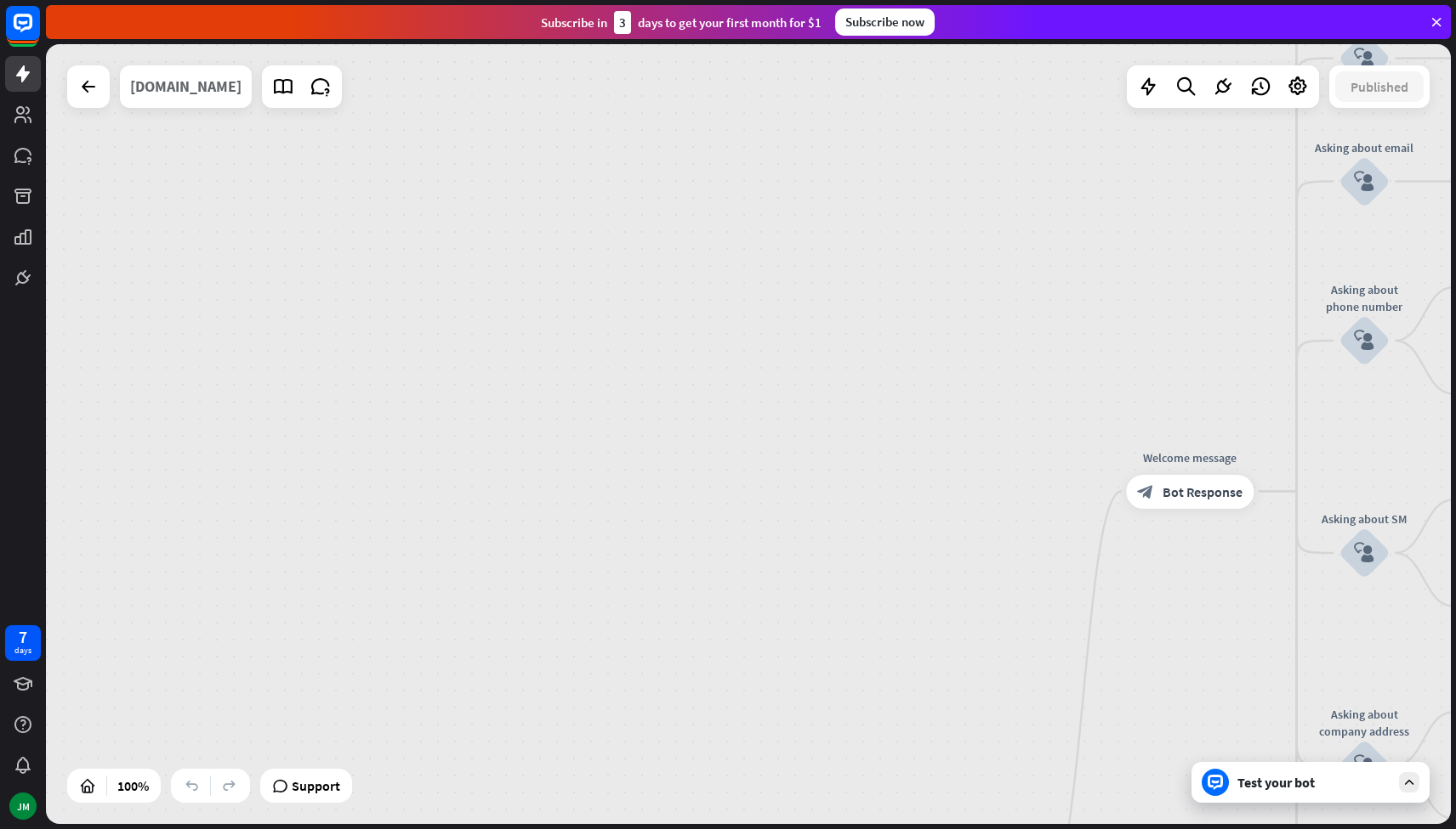
click at [206, 102] on div "[DOMAIN_NAME]" at bounding box center [185, 86] width 112 height 43
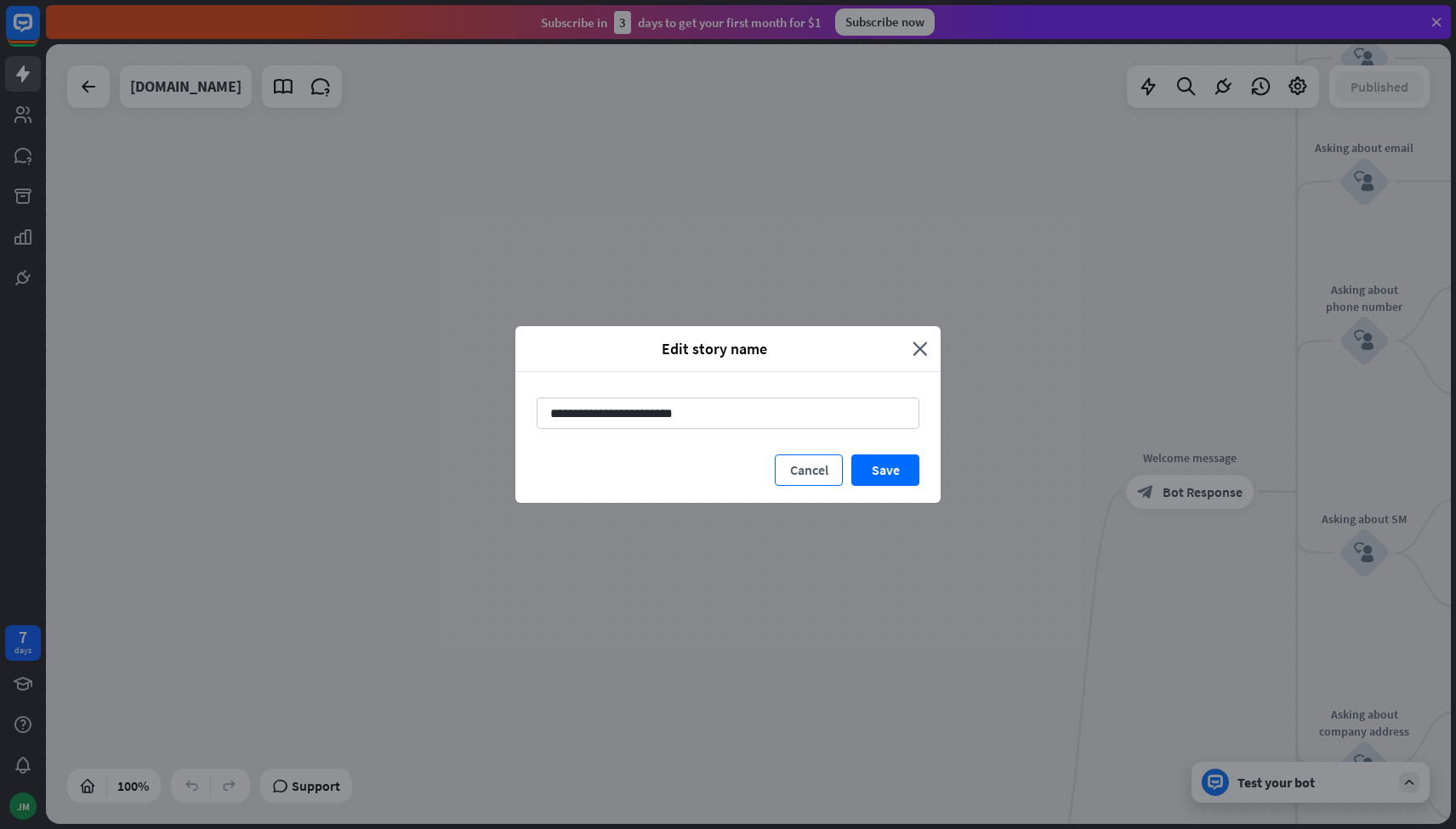
click at [816, 475] on button "Cancel" at bounding box center [809, 471] width 68 height 32
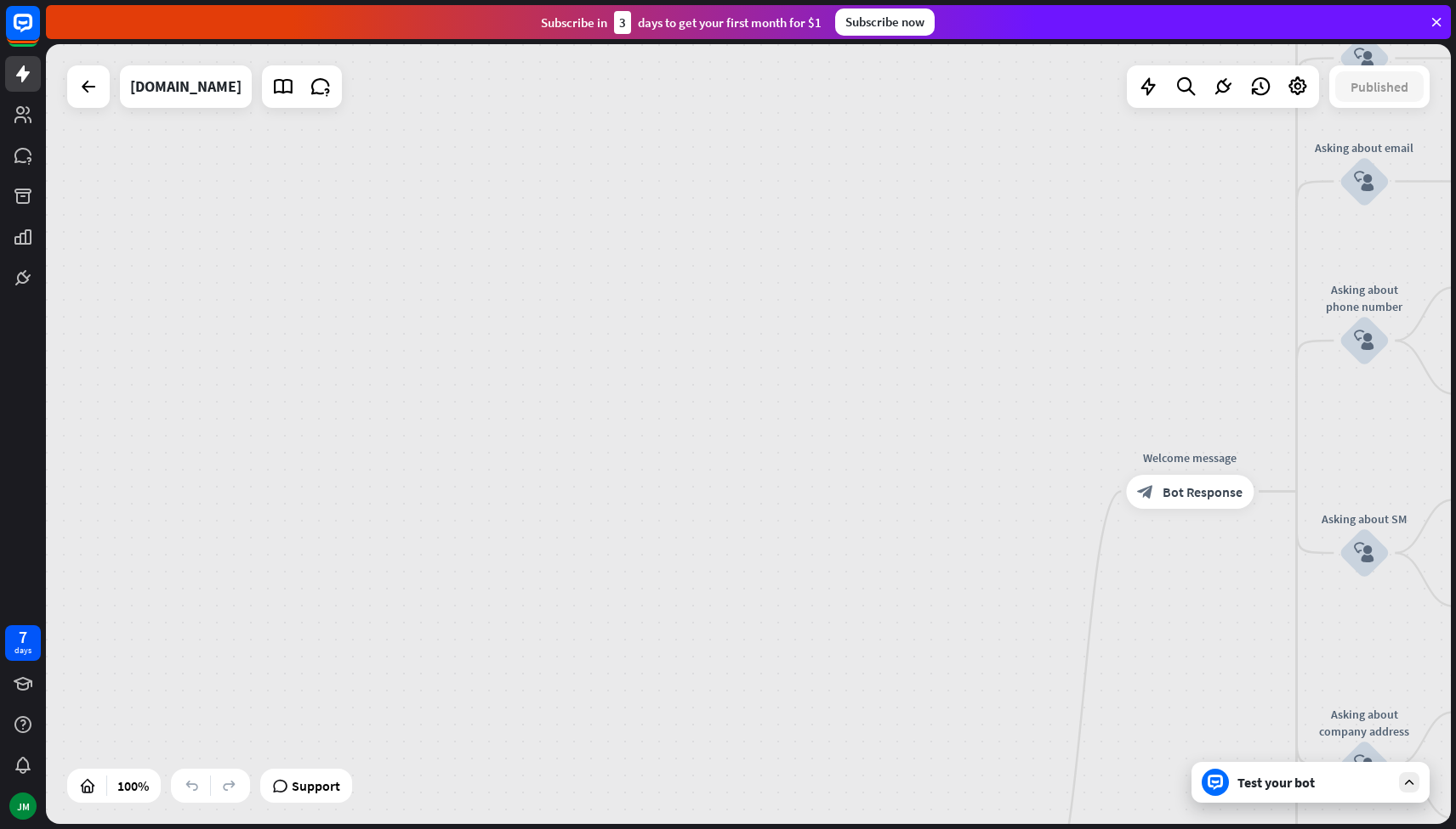
click at [1407, 780] on icon at bounding box center [1408, 782] width 15 height 15
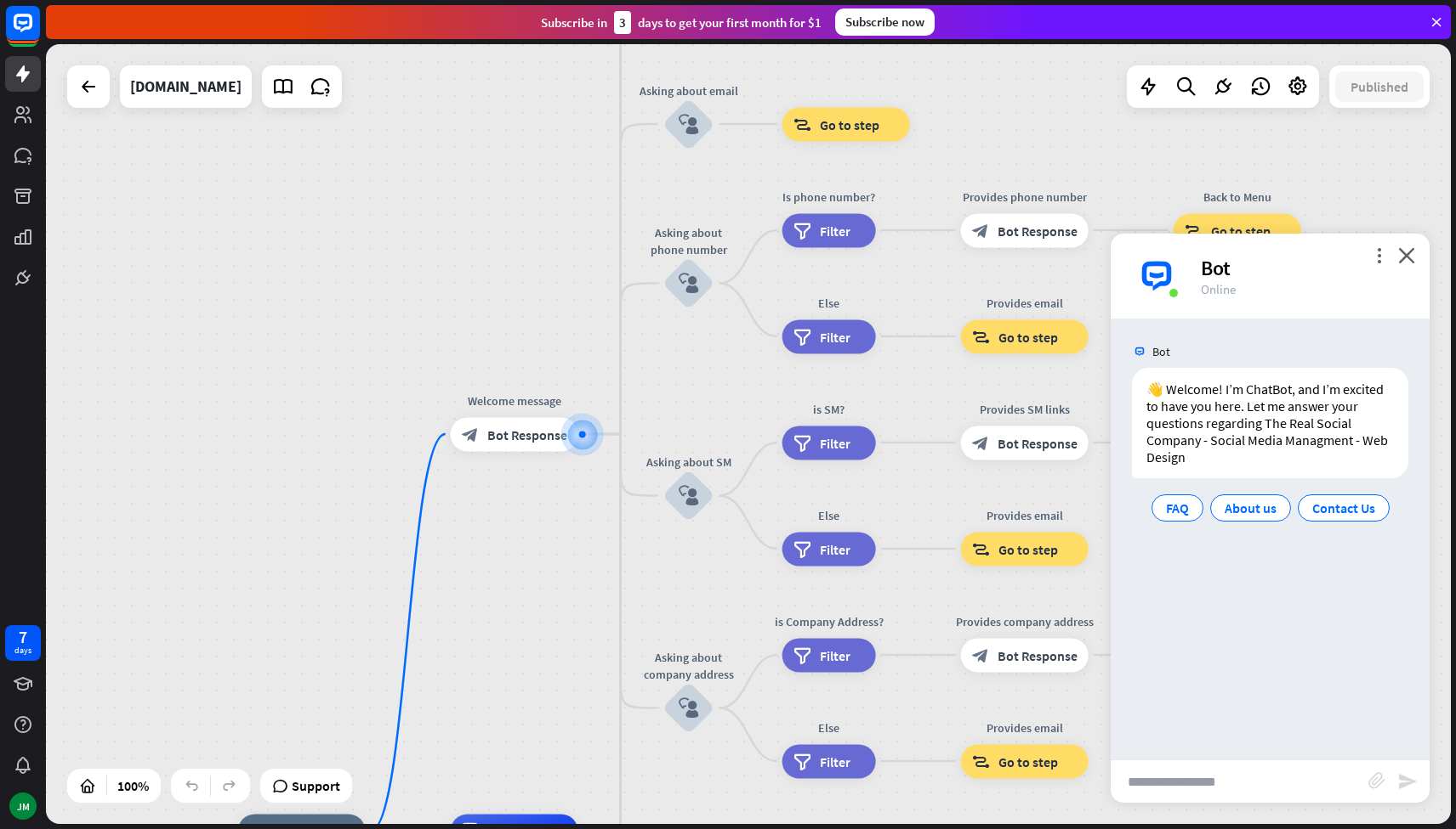
click at [1319, 165] on div "home_2 Start point Welcome message block_bot_response Bot Response About us blo…" at bounding box center [747, 434] width 1405 height 781
click at [1301, 89] on icon at bounding box center [1298, 86] width 22 height 22
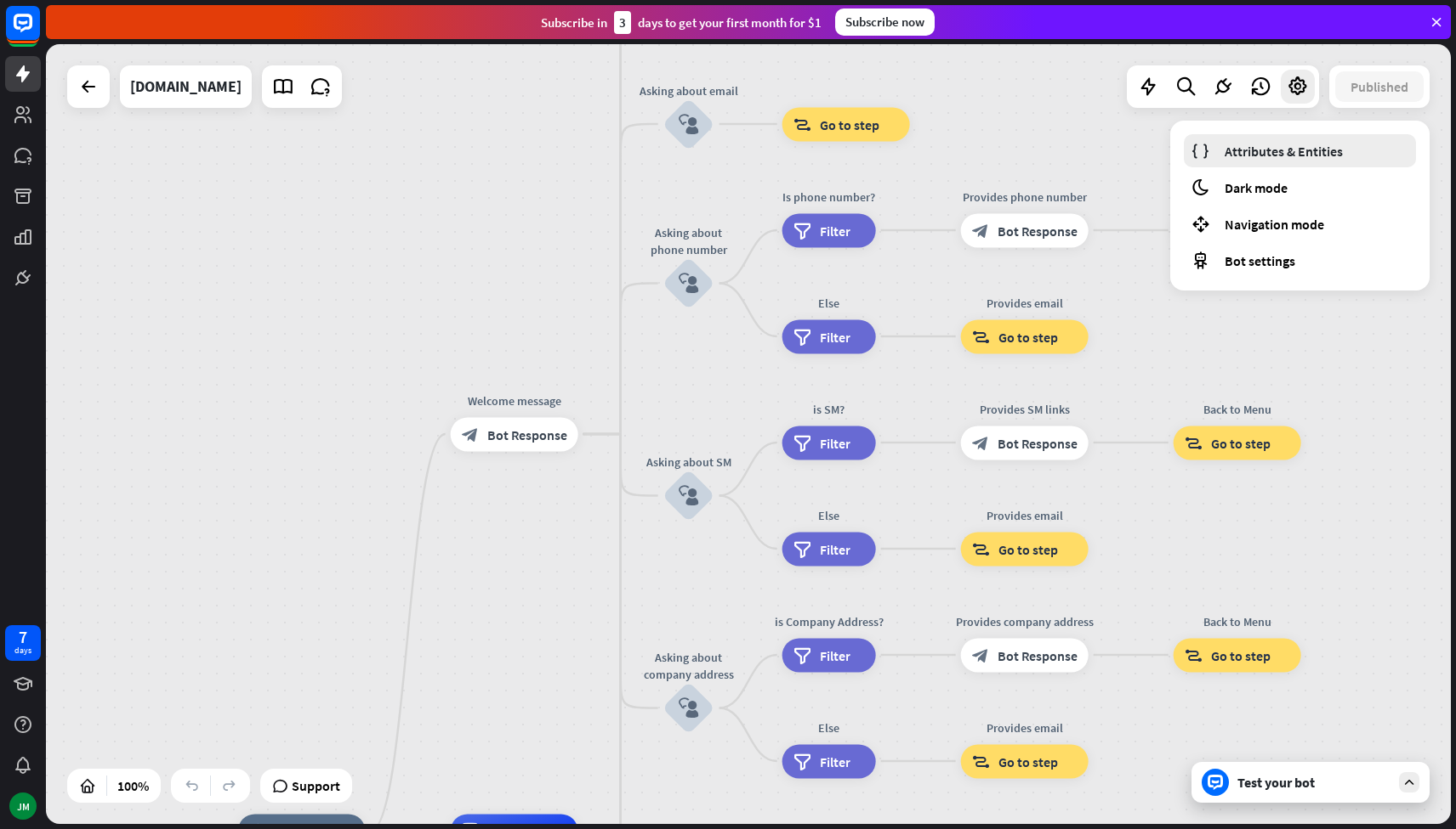
click at [1267, 157] on span "Attributes & Entities" at bounding box center [1283, 150] width 118 height 17
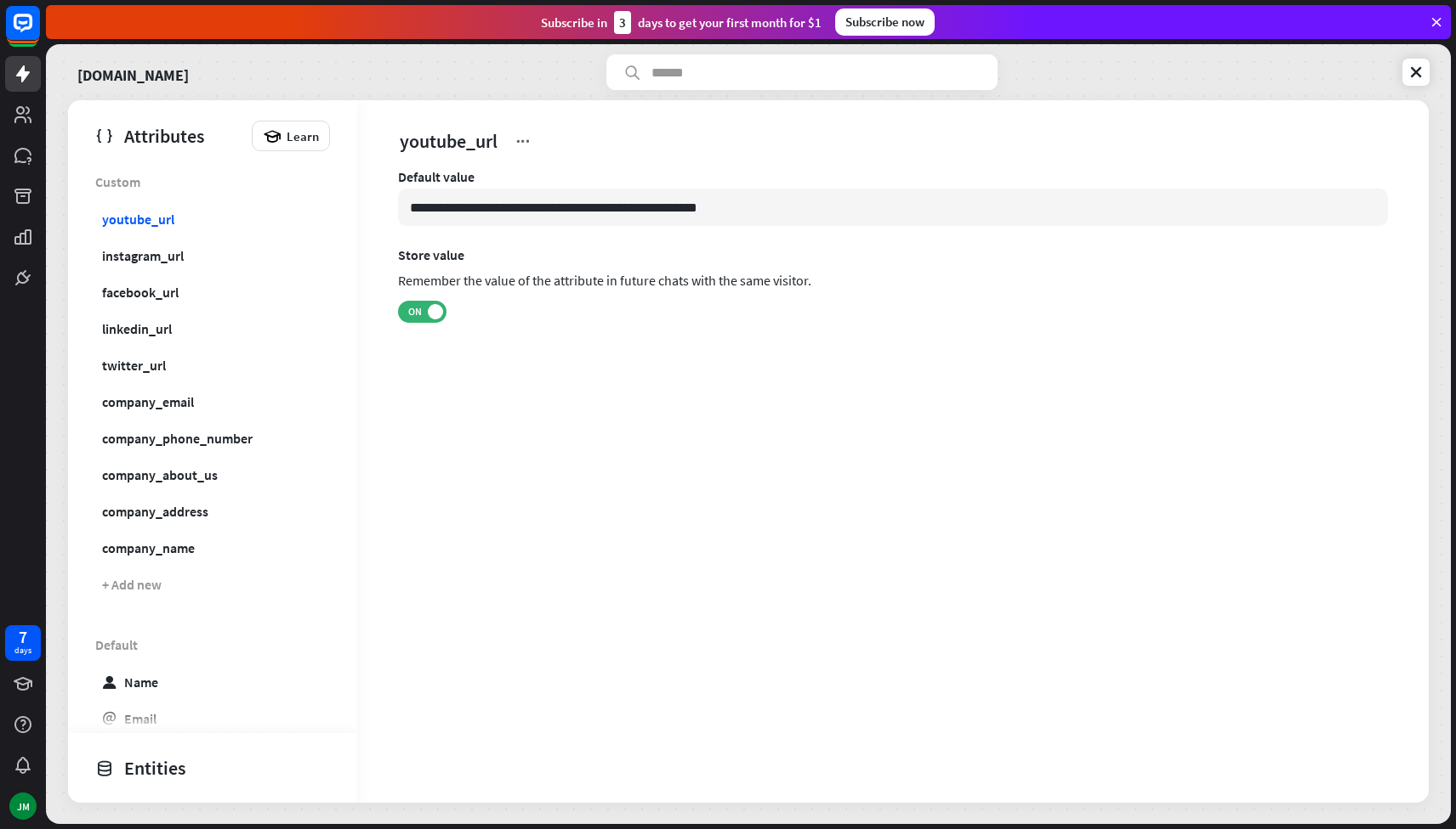
click at [800, 252] on label "Store value" at bounding box center [893, 254] width 990 height 17
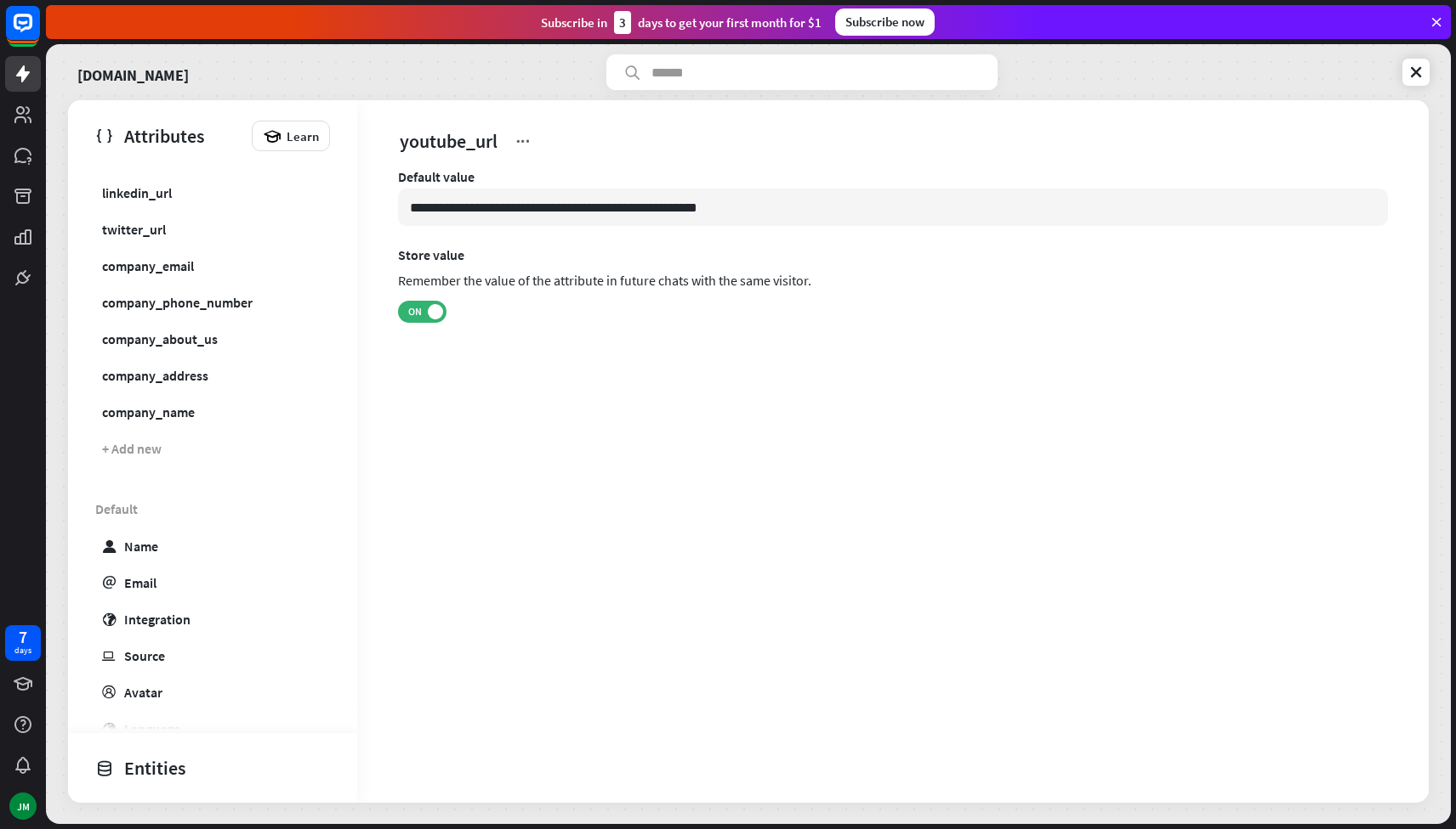
scroll to position [95, 0]
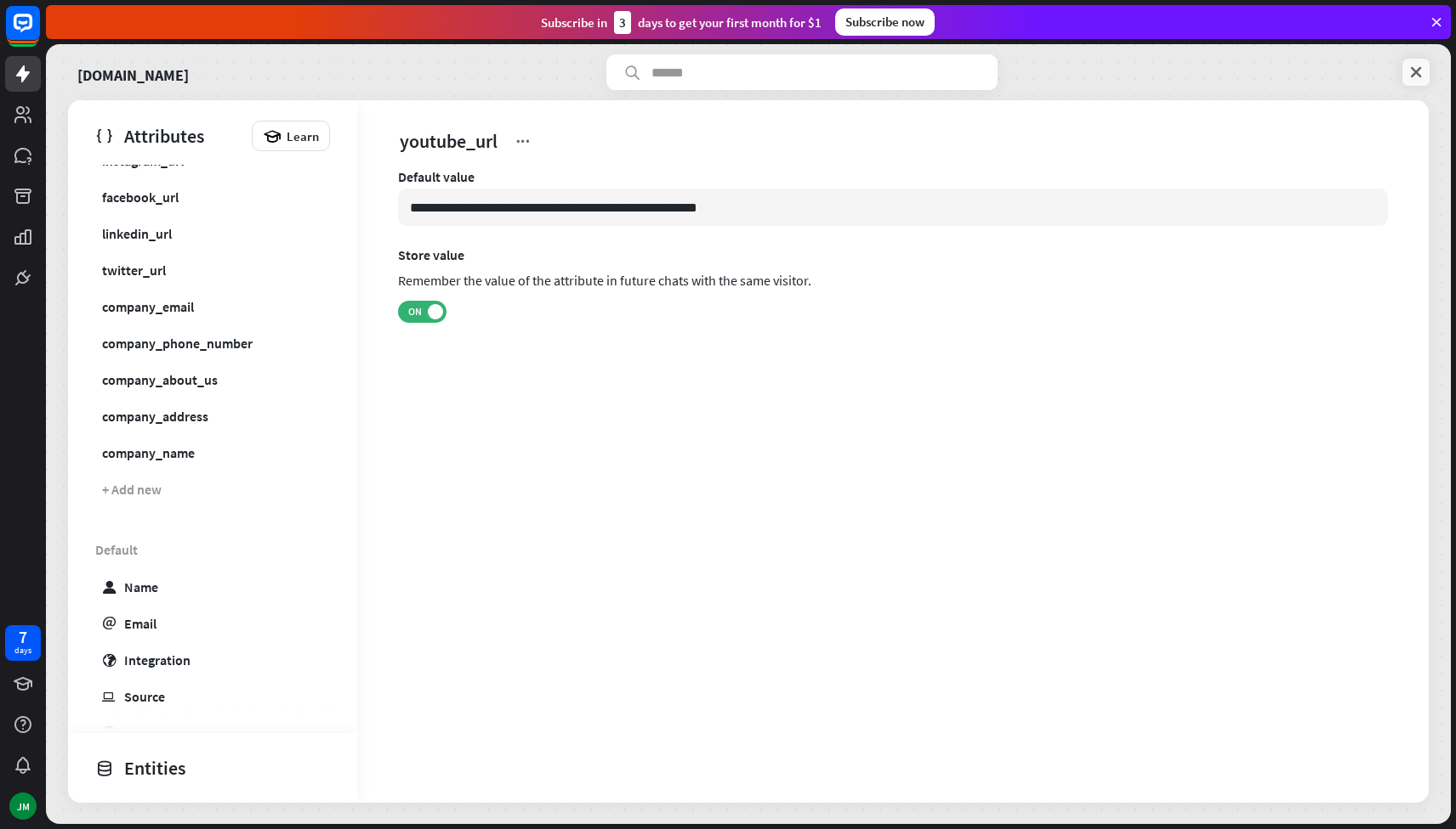
click at [1417, 66] on icon at bounding box center [1415, 71] width 17 height 17
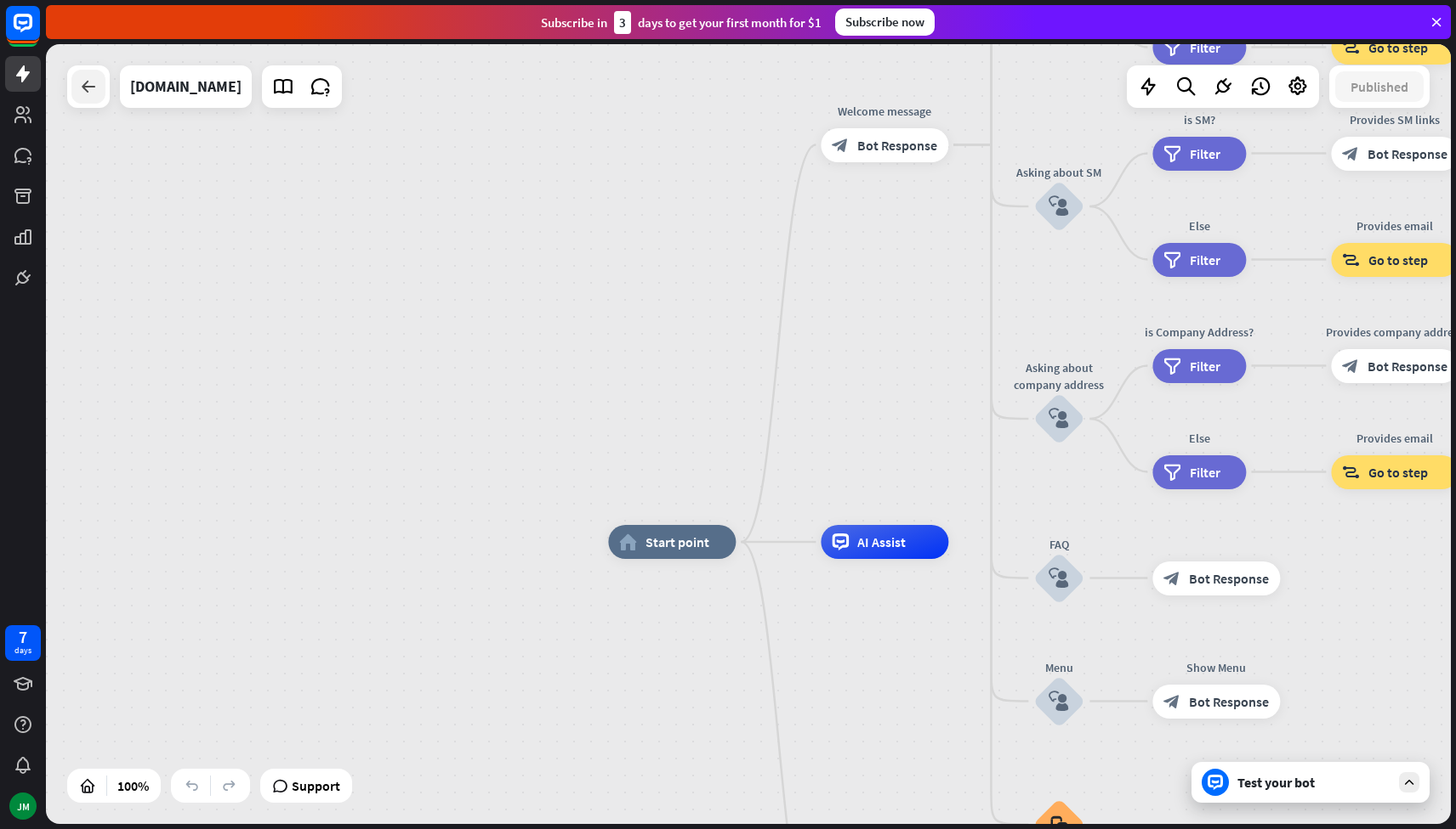
click at [86, 99] on div at bounding box center [88, 86] width 34 height 34
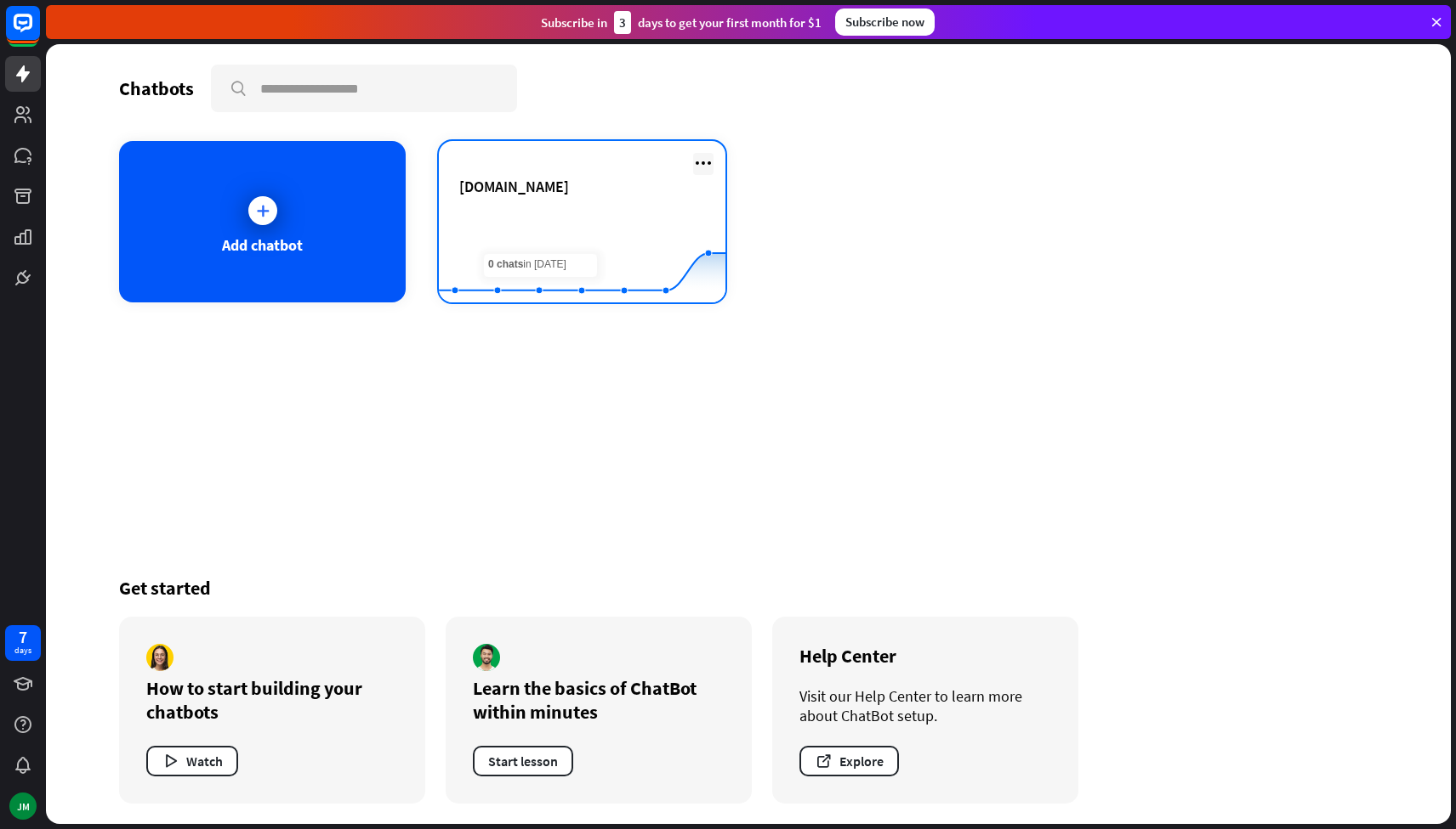
click at [708, 161] on icon at bounding box center [703, 163] width 21 height 21
click at [545, 230] on rect at bounding box center [581, 260] width 286 height 106
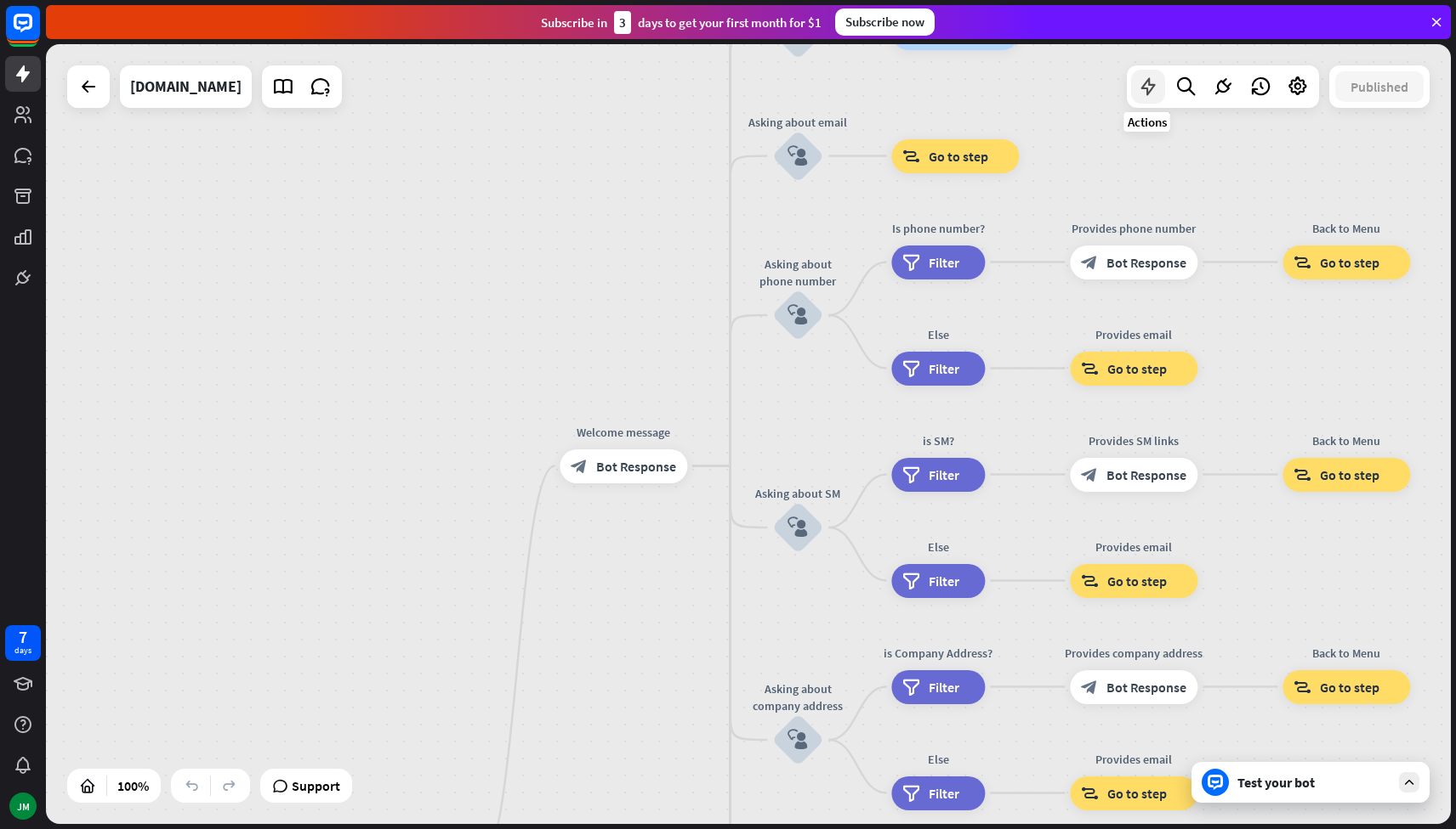
click at [1152, 87] on icon at bounding box center [1147, 86] width 22 height 22
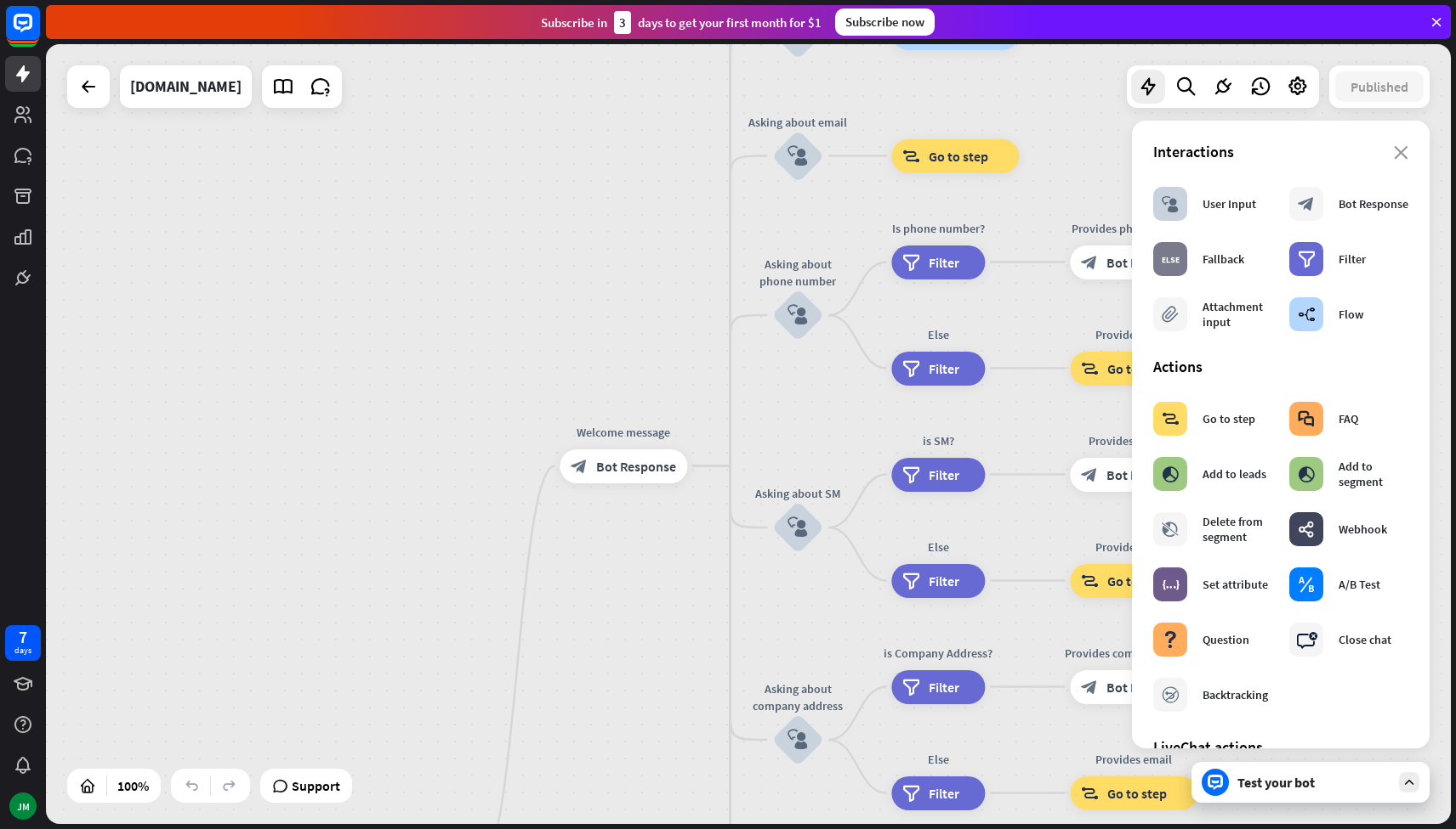
click at [457, 311] on div "home_2 Start point Welcome message block_bot_response Bot Response About us blo…" at bounding box center [747, 434] width 1405 height 781
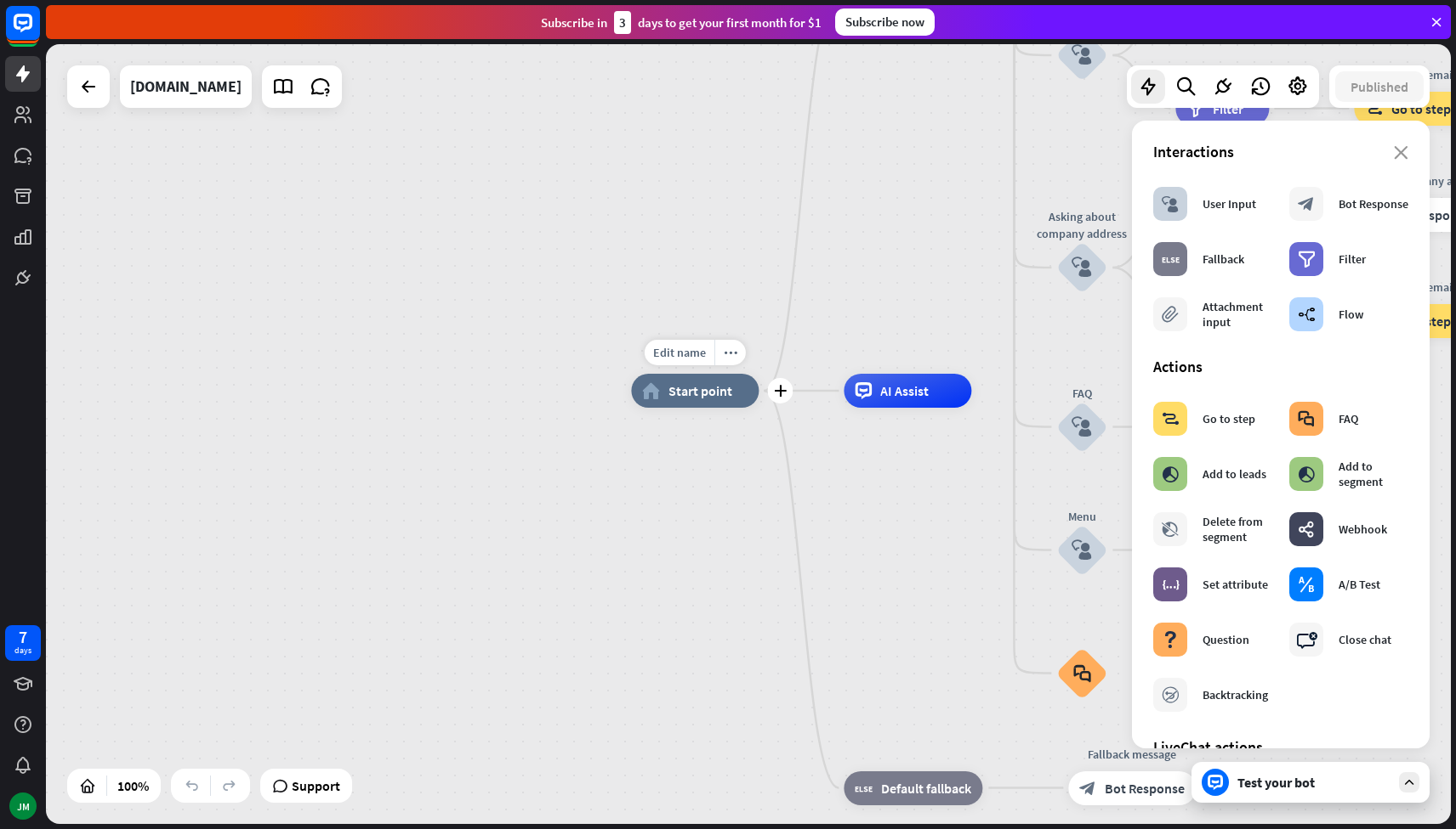
click at [670, 395] on span "Start point" at bounding box center [700, 391] width 63 height 17
click at [594, 579] on div "home_2 Start point Welcome message block_bot_response Bot Response About us blo…" at bounding box center [747, 434] width 1405 height 781
click at [242, 95] on div "[DOMAIN_NAME]" at bounding box center [185, 86] width 112 height 43
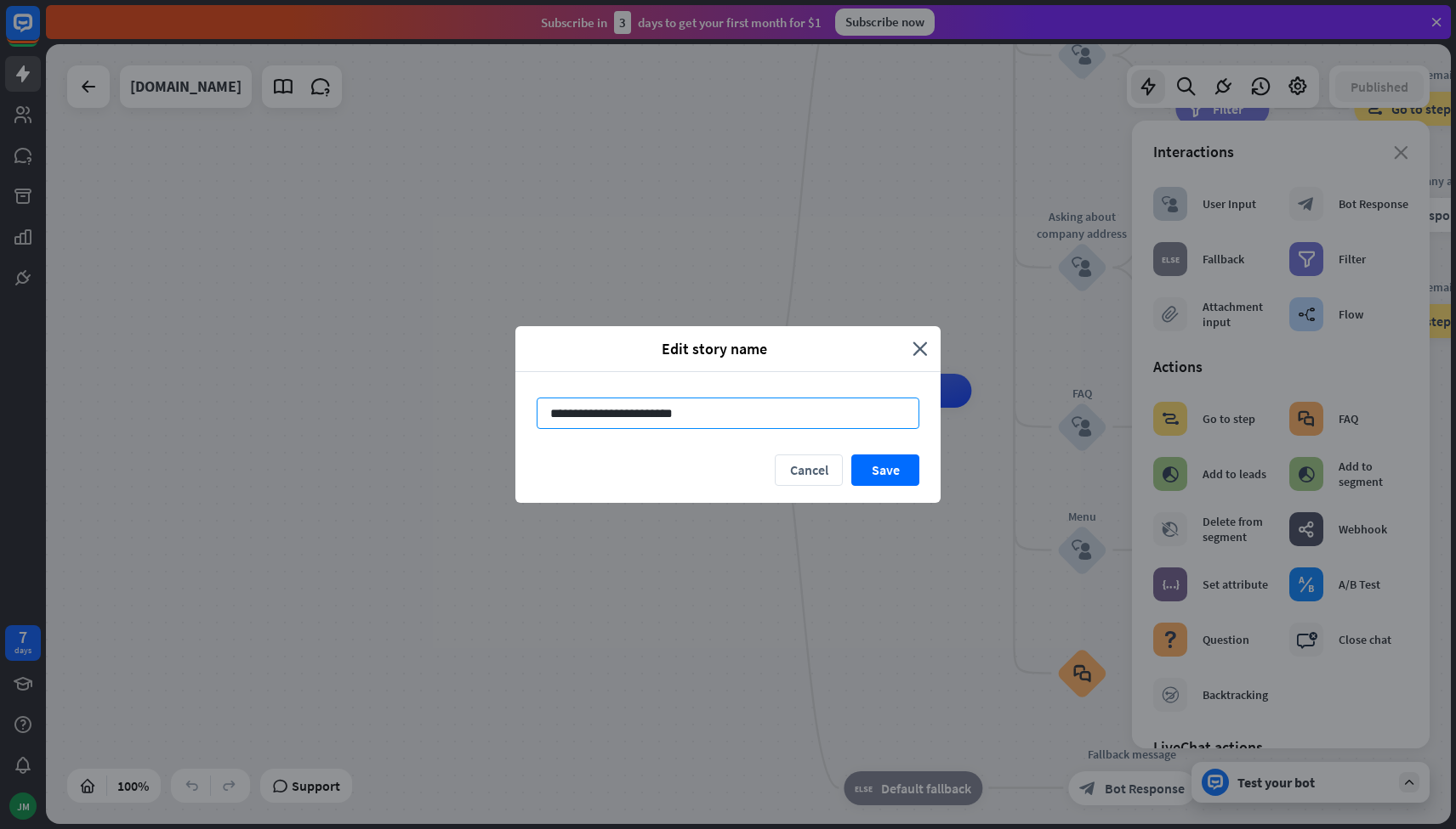
drag, startPoint x: 780, startPoint y: 411, endPoint x: 539, endPoint y: 413, distance: 241.0
click at [539, 413] on input "**********" at bounding box center [728, 414] width 383 height 32
click at [886, 473] on button "Save" at bounding box center [885, 471] width 68 height 32
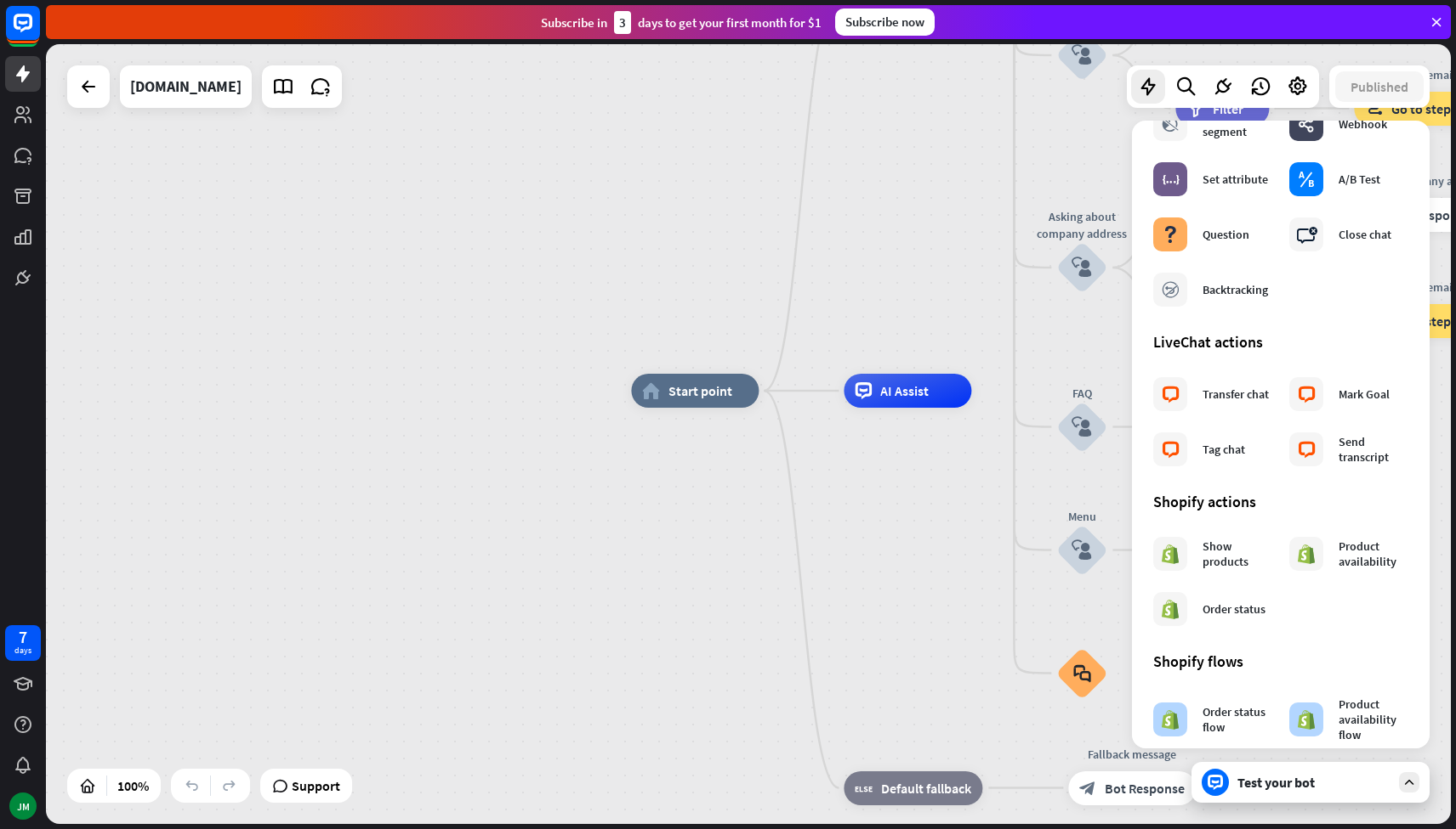
scroll to position [407, 0]
click at [917, 395] on span "AI Assist" at bounding box center [904, 391] width 49 height 17
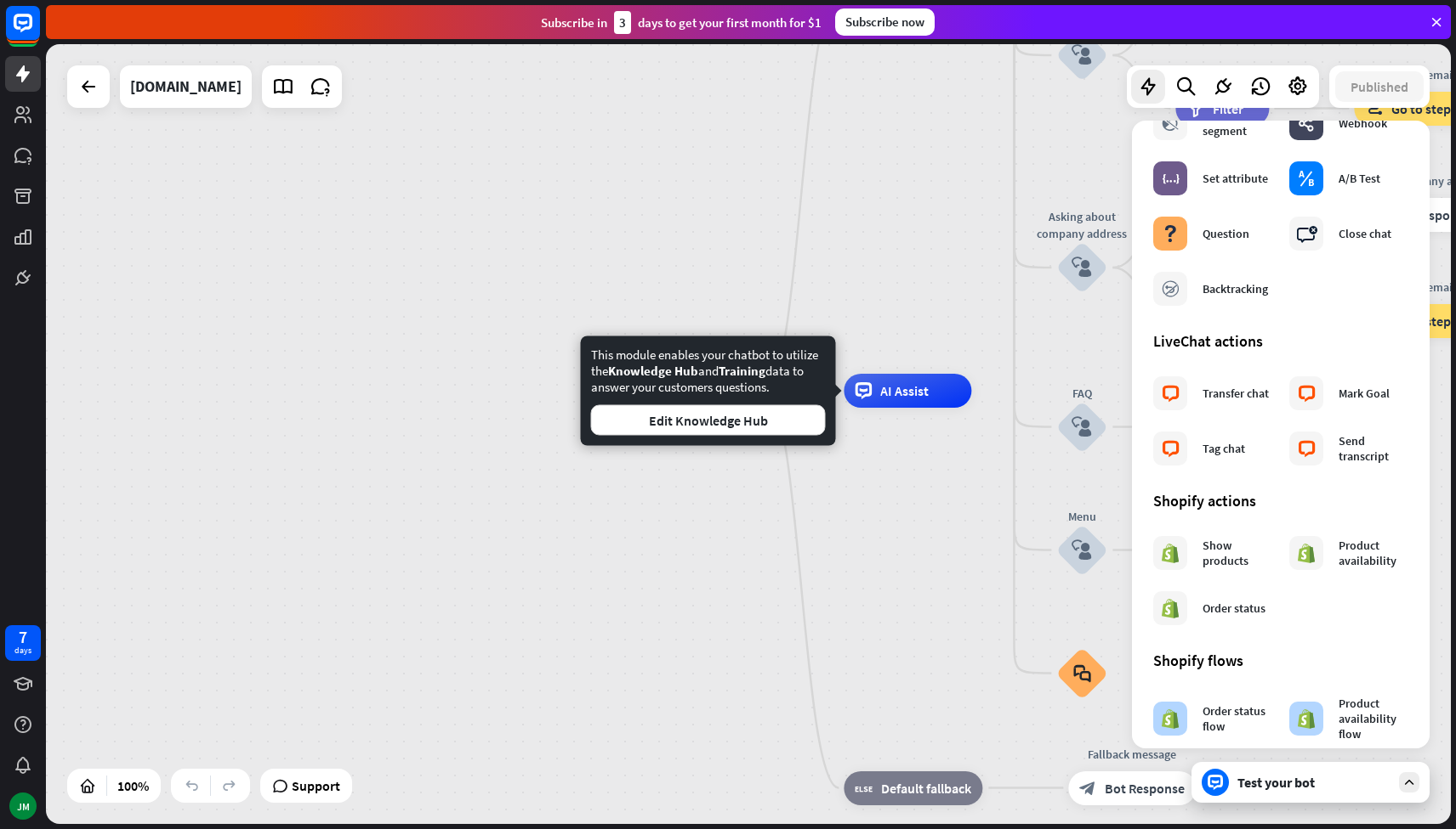
click at [936, 283] on div "home_2 Start point Welcome message block_bot_response Bot Response About us blo…" at bounding box center [747, 434] width 1405 height 781
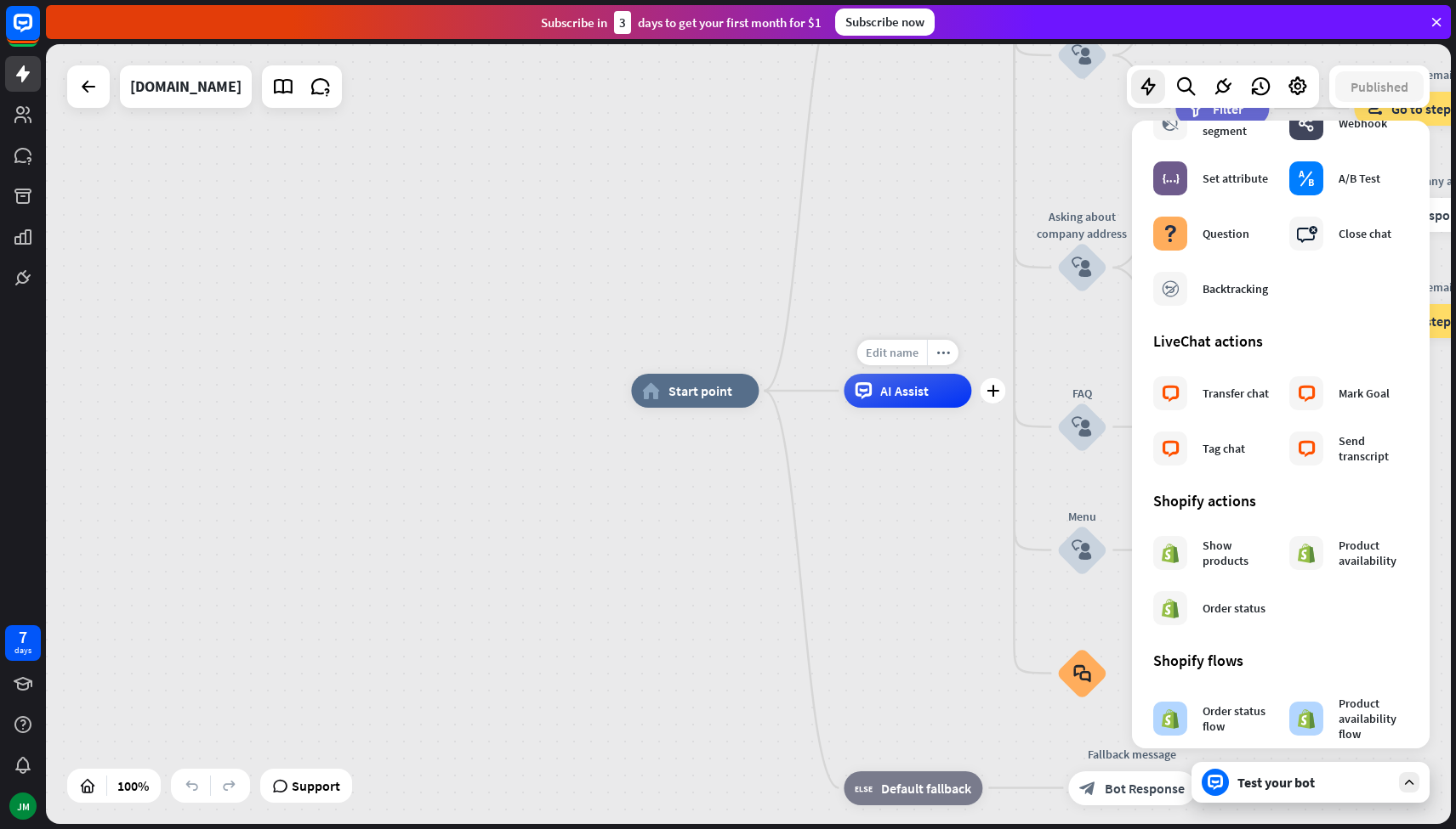
click at [901, 358] on span "Edit name" at bounding box center [891, 352] width 52 height 15
type input "*****"
click at [972, 266] on div "home_2 Start point Welcome message block_bot_response Bot Response About us blo…" at bounding box center [747, 434] width 1405 height 781
click at [1388, 89] on button "Publish" at bounding box center [1386, 86] width 74 height 31
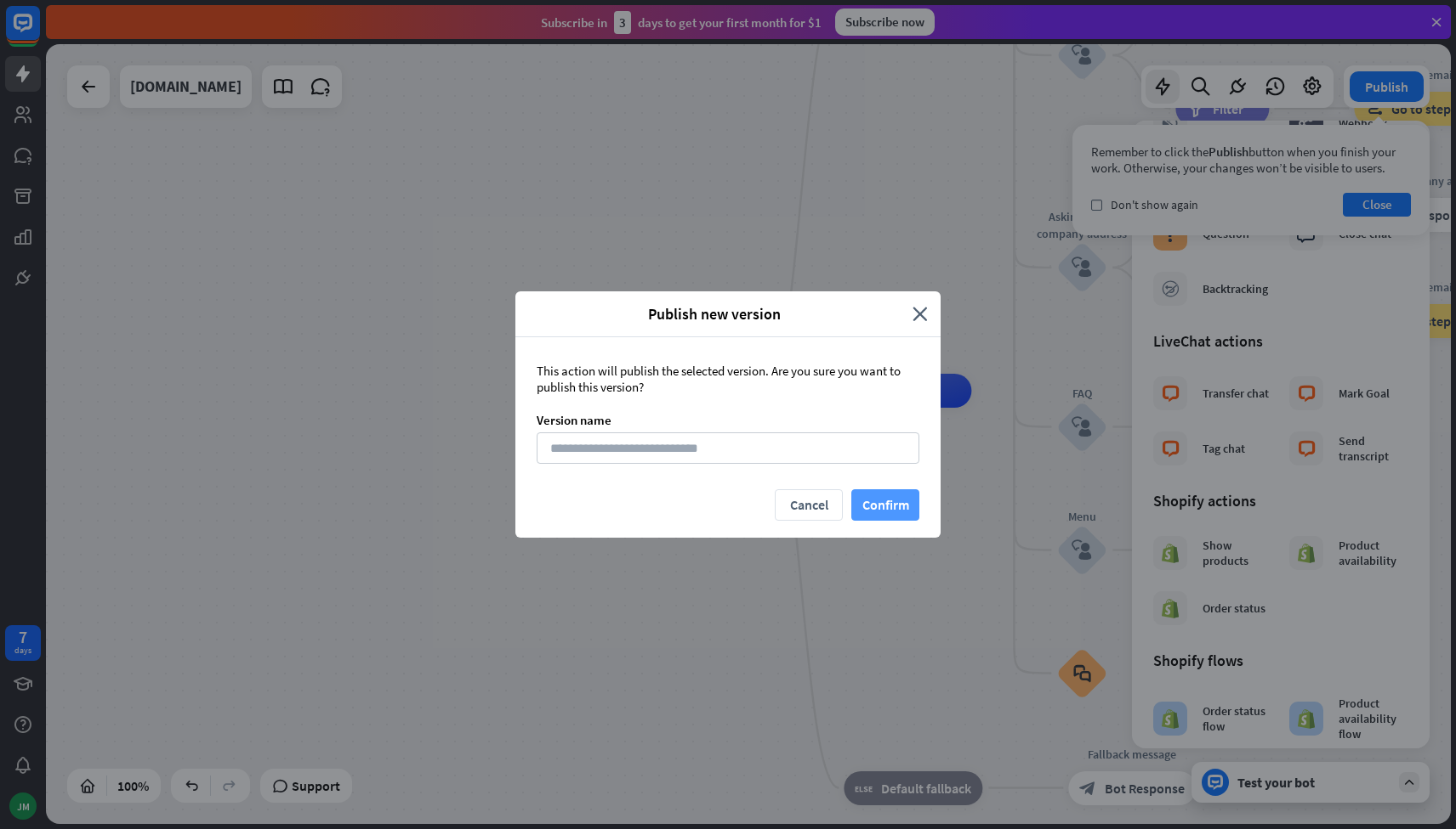
click at [877, 508] on button "Confirm" at bounding box center [885, 506] width 68 height 32
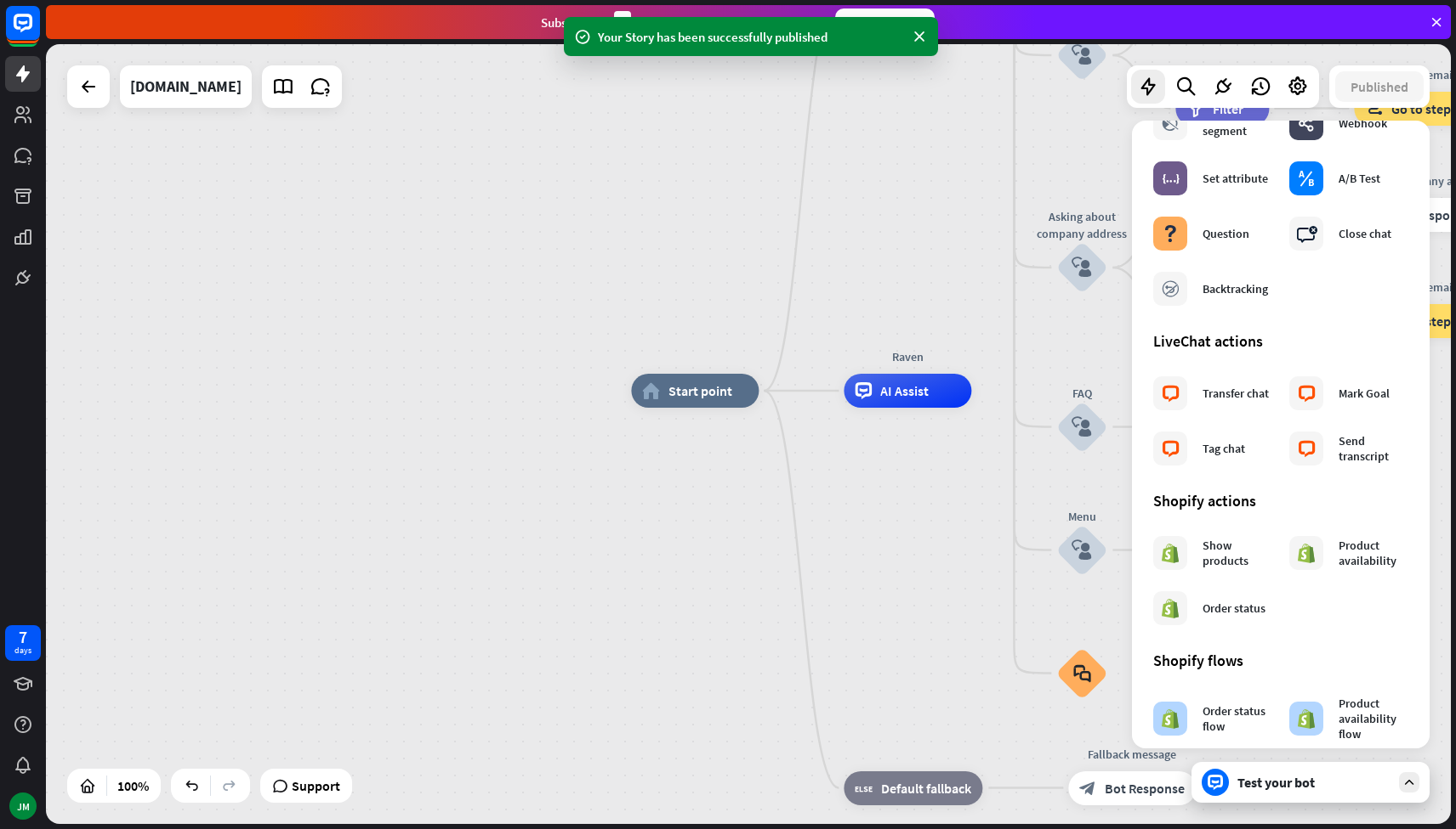
click at [1413, 785] on icon at bounding box center [1408, 782] width 15 height 15
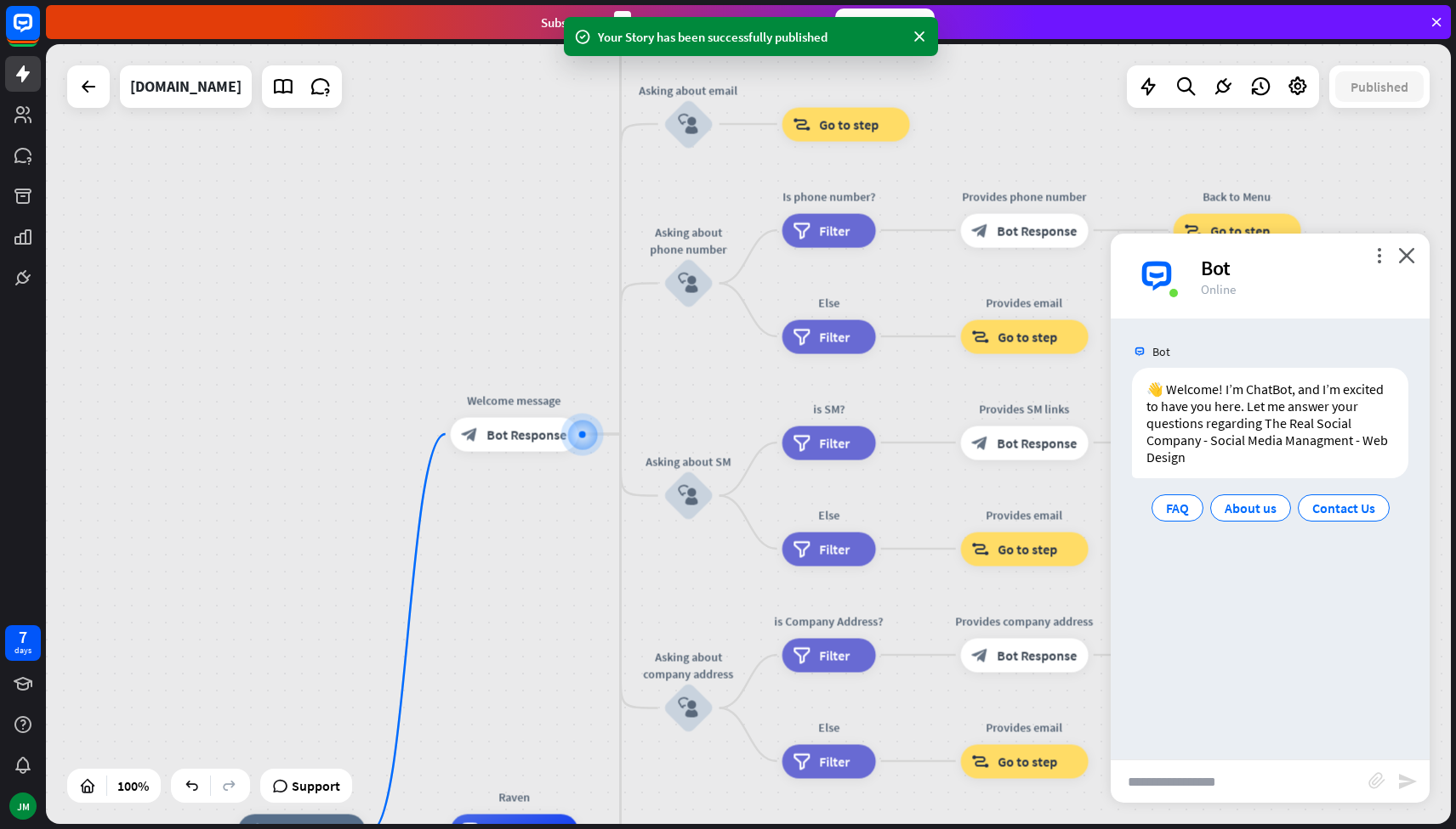
click at [1407, 264] on div "Bot" at bounding box center [1305, 268] width 208 height 27
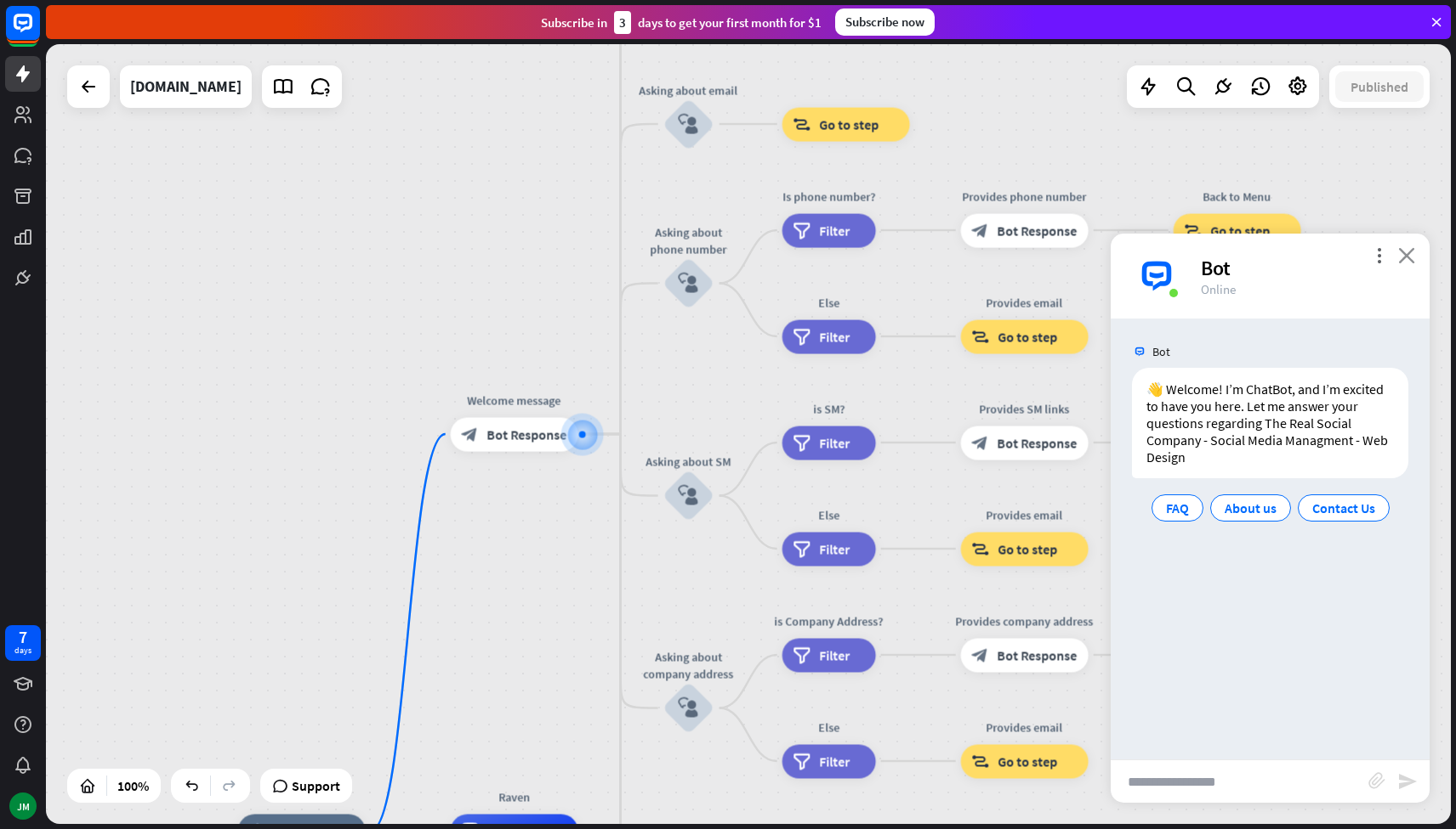
click at [1406, 256] on icon "close" at bounding box center [1406, 255] width 17 height 16
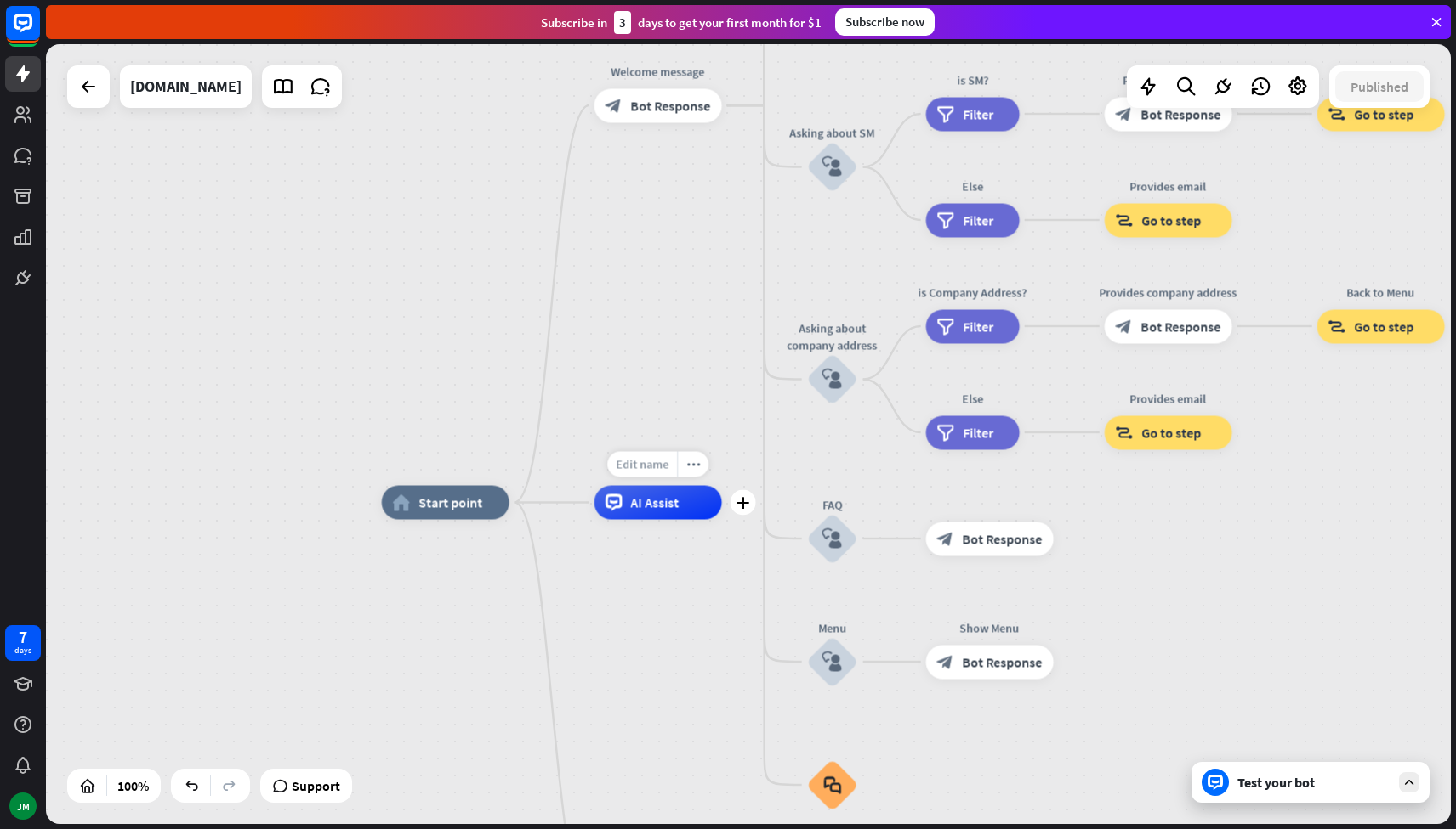
click at [657, 461] on span "Edit name" at bounding box center [641, 464] width 52 height 15
click at [690, 461] on icon "more_horiz" at bounding box center [693, 464] width 14 height 13
click at [771, 473] on span "Start testing from here" at bounding box center [784, 479] width 118 height 16
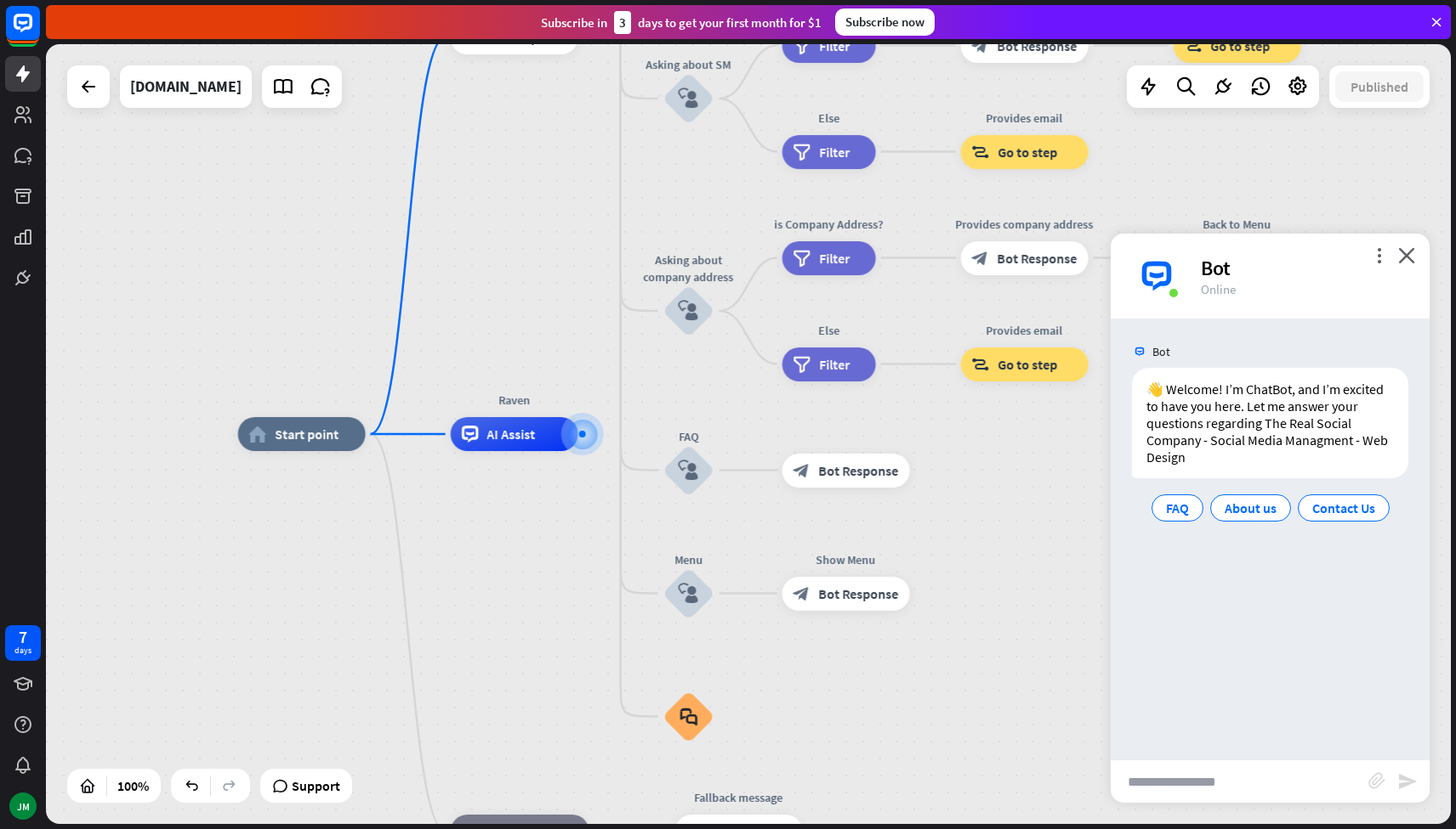
click at [1221, 265] on div "Bot" at bounding box center [1305, 268] width 208 height 27
click at [1408, 256] on icon "close" at bounding box center [1406, 255] width 17 height 16
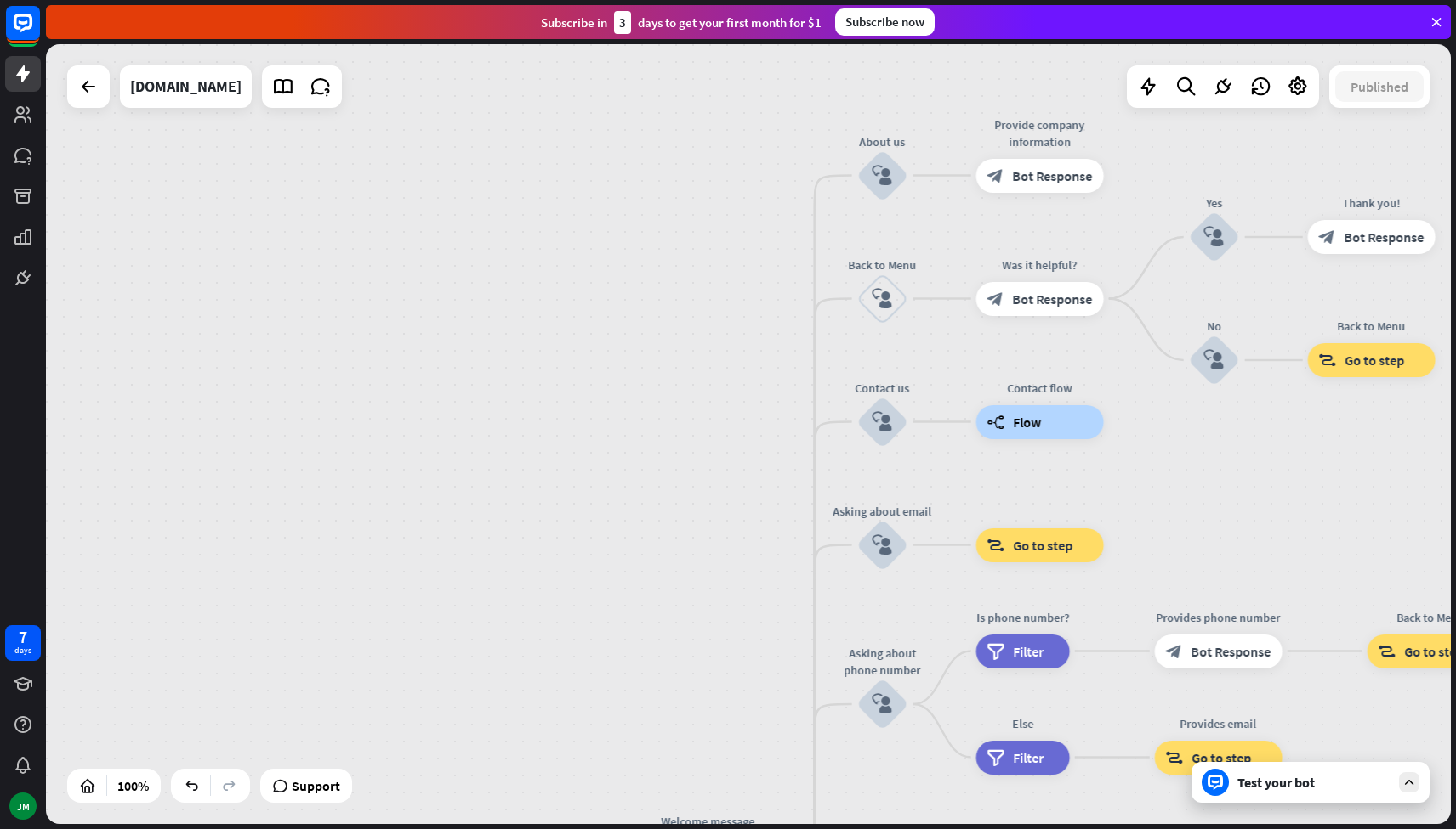
click at [1437, 23] on icon at bounding box center [1435, 22] width 15 height 15
